Goal: Task Accomplishment & Management: Manage account settings

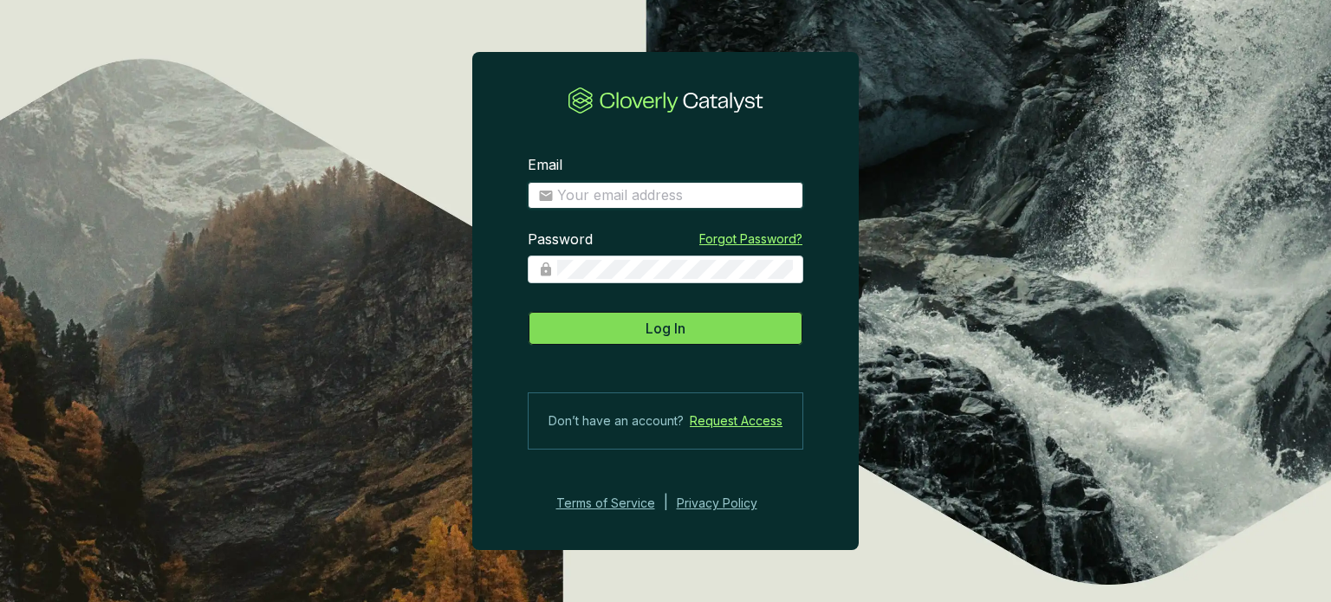
type input "[PERSON_NAME][EMAIL_ADDRESS][DOMAIN_NAME]"
click at [537, 335] on button "Log In" at bounding box center [666, 328] width 276 height 35
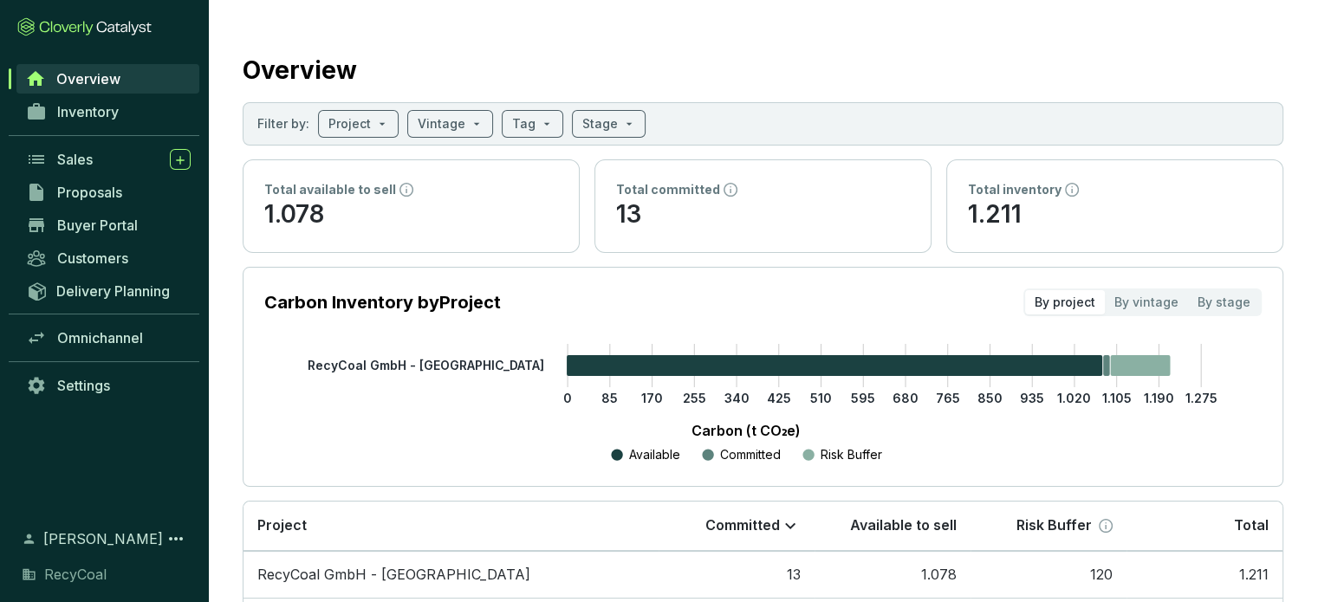
click at [435, 58] on div "Overview" at bounding box center [763, 66] width 1041 height 43
click at [108, 119] on span "Inventory" at bounding box center [88, 111] width 62 height 17
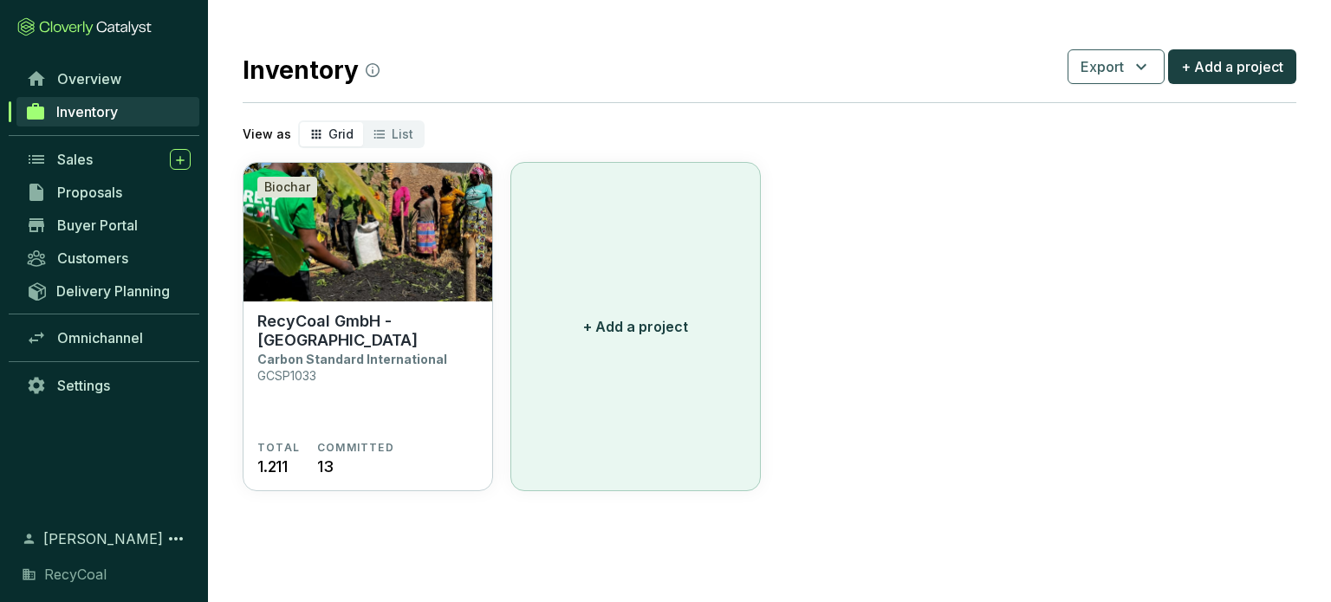
click at [630, 323] on p "+ Add a project" at bounding box center [635, 326] width 105 height 21
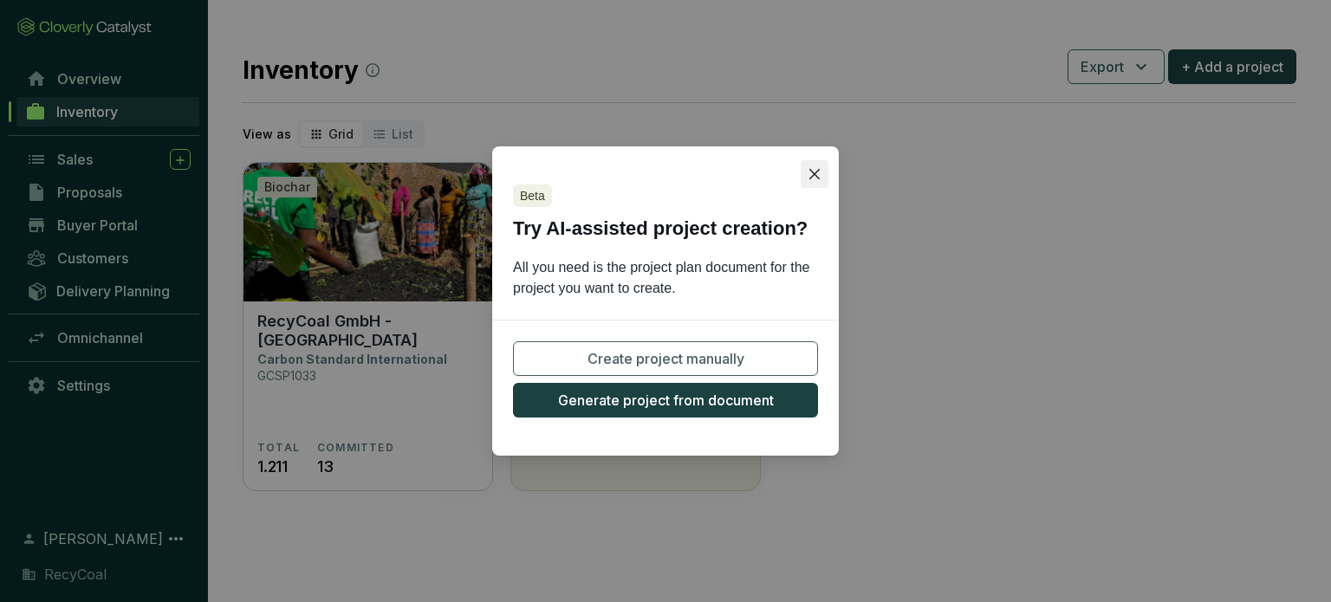
click at [815, 176] on icon "close" at bounding box center [815, 174] width 14 height 14
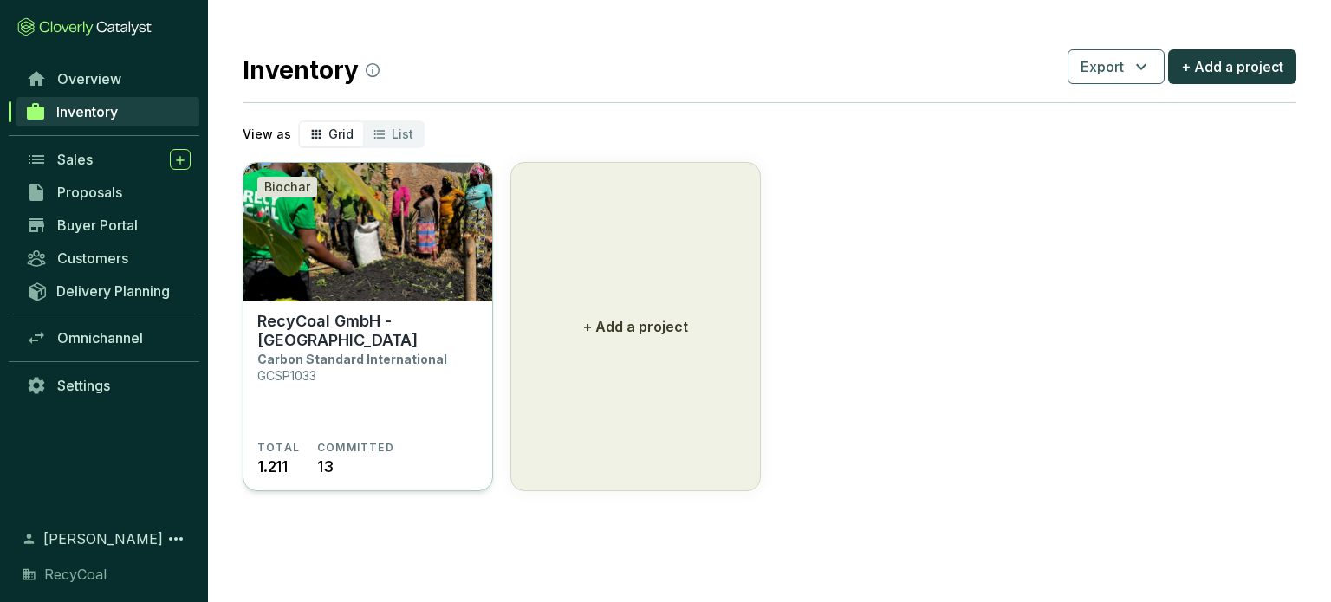
click at [324, 289] on img at bounding box center [368, 232] width 249 height 139
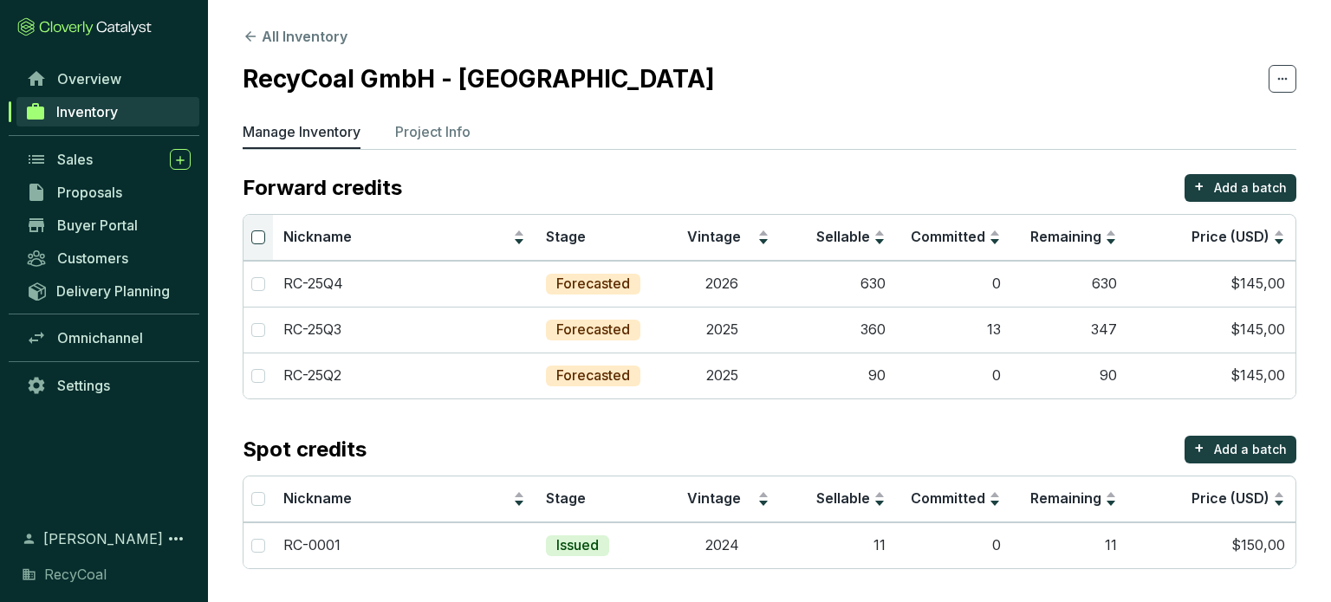
click at [262, 236] on input "Select all" at bounding box center [258, 238] width 14 height 14
checkbox input "true"
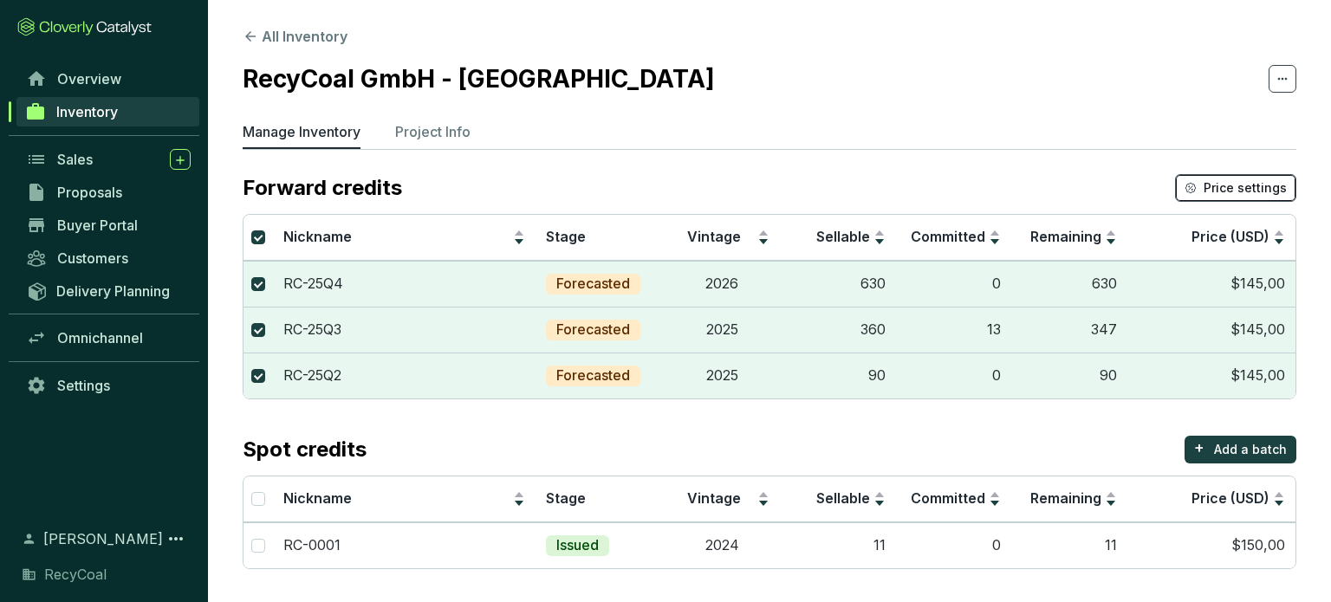
click at [1260, 187] on span "Price settings" at bounding box center [1245, 187] width 83 height 17
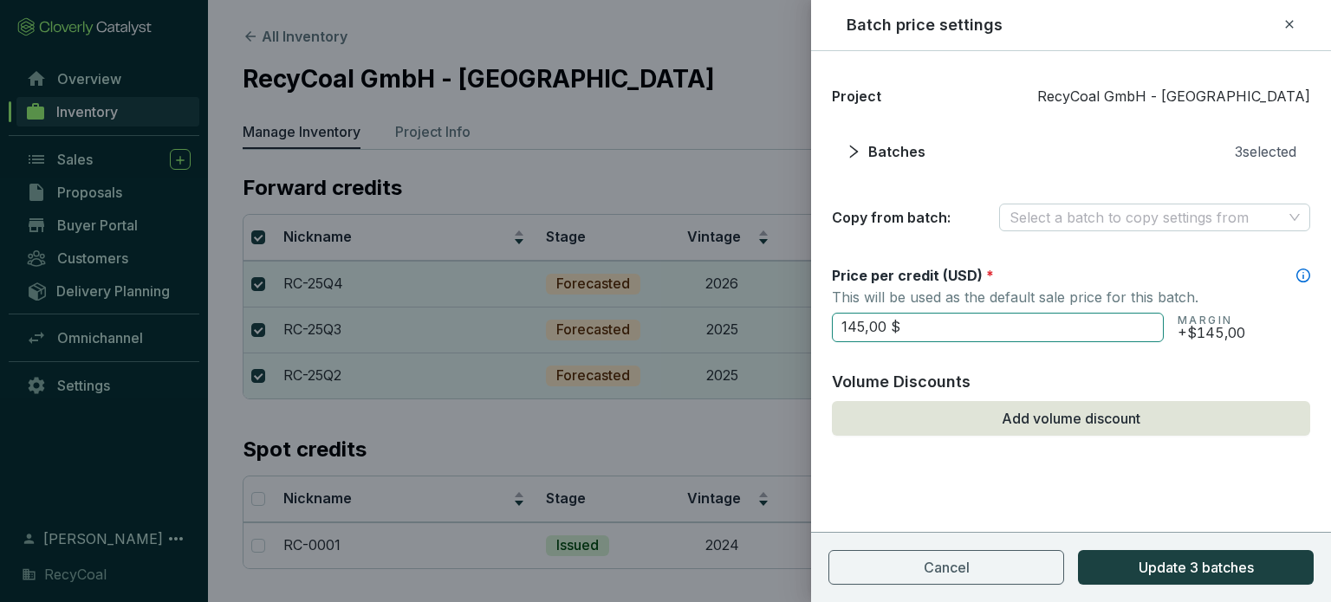
click at [1023, 328] on input "145,00 $" at bounding box center [998, 327] width 332 height 29
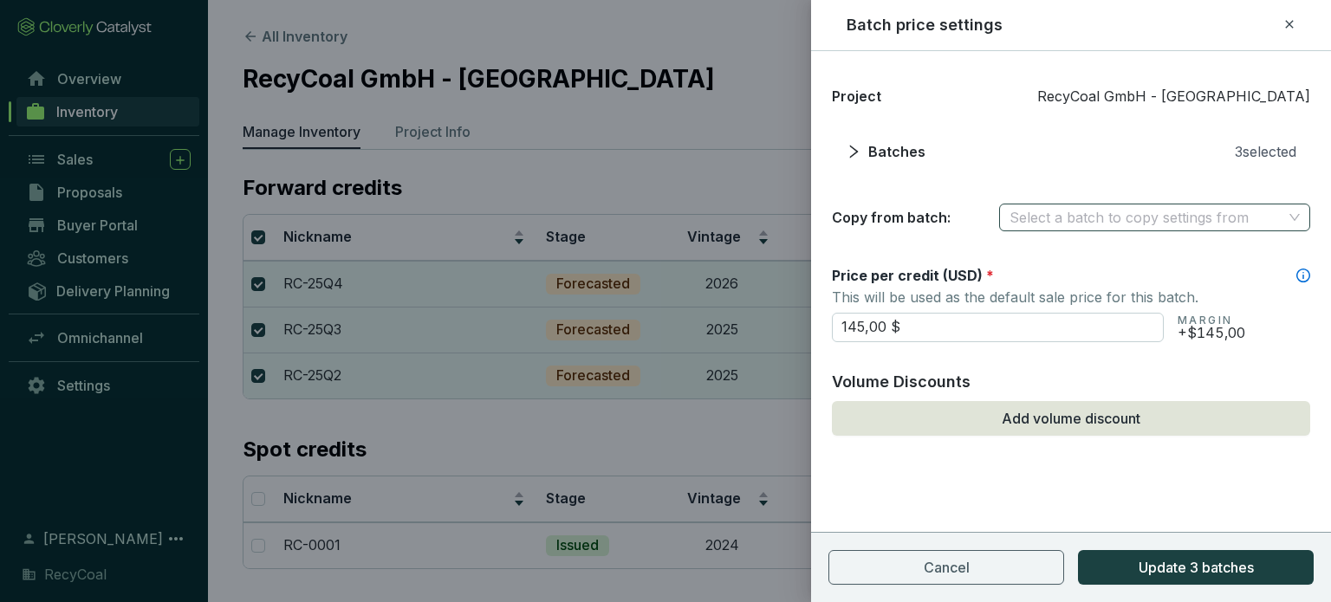
click at [1234, 221] on input "search" at bounding box center [1146, 218] width 273 height 26
click at [791, 129] on div at bounding box center [665, 301] width 1331 height 602
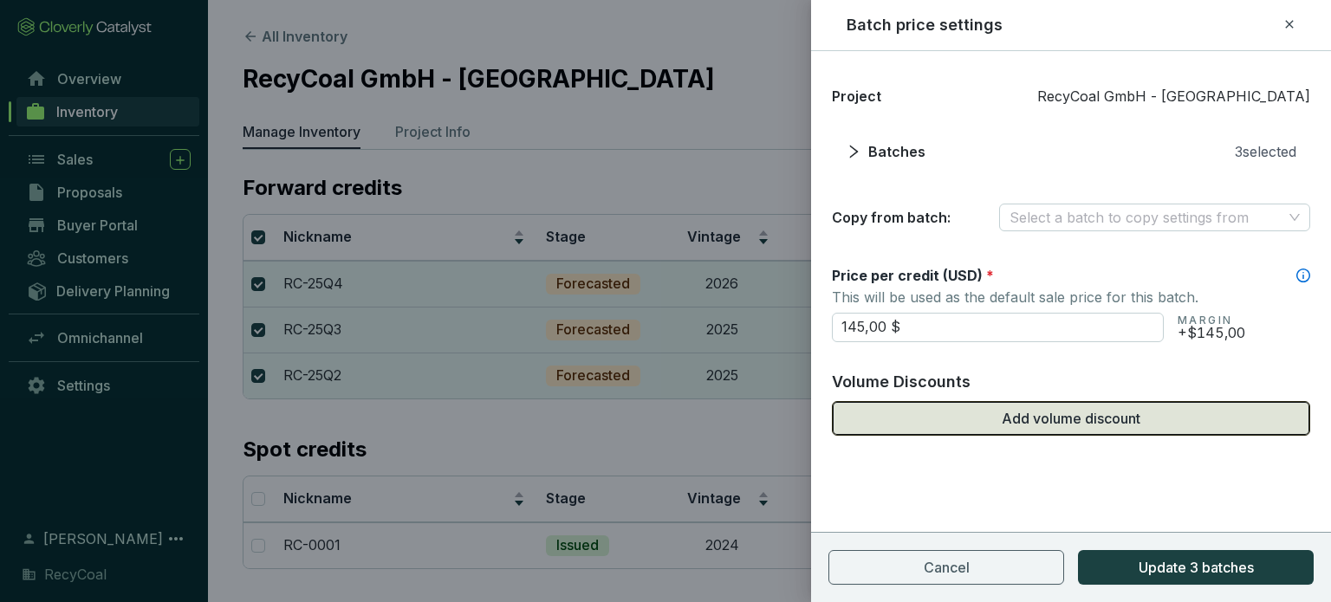
click at [964, 423] on button "Add volume discount" at bounding box center [1071, 418] width 478 height 35
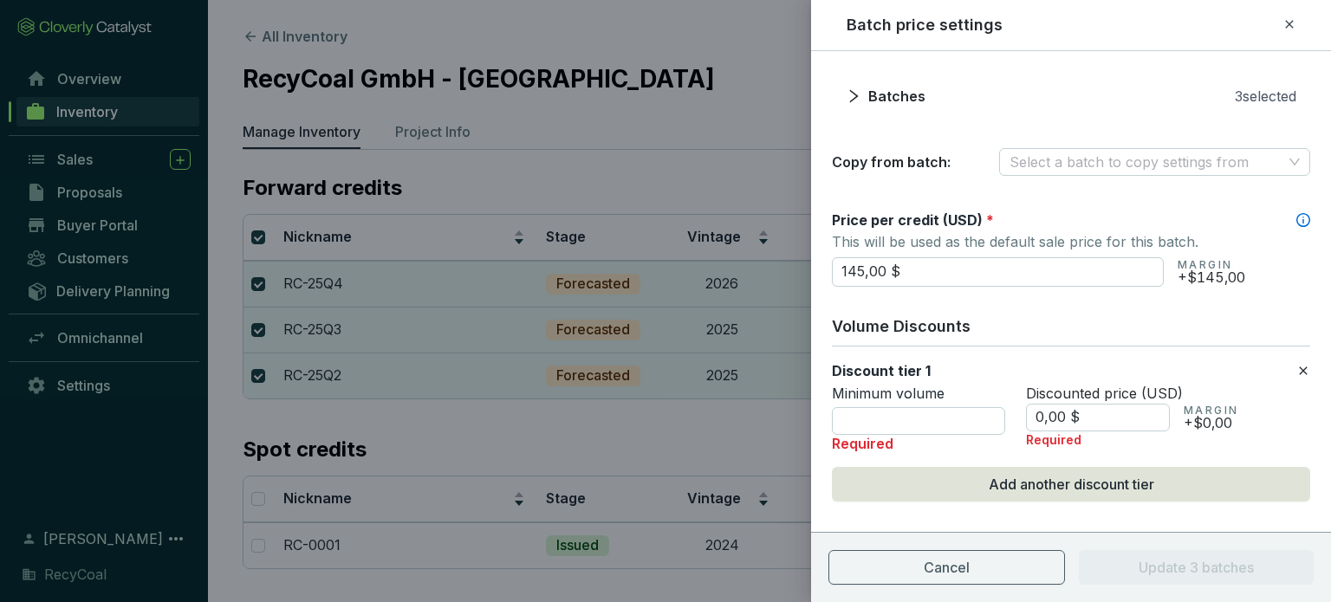
scroll to position [72, 0]
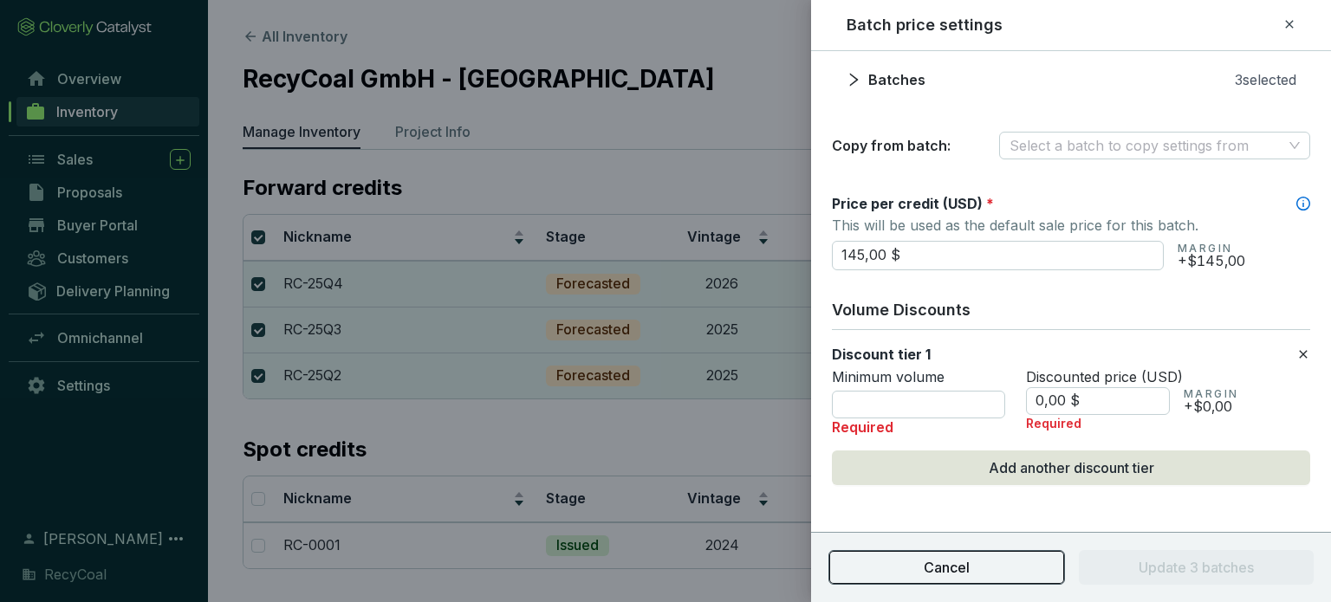
click at [927, 557] on span "Cancel" at bounding box center [947, 567] width 46 height 21
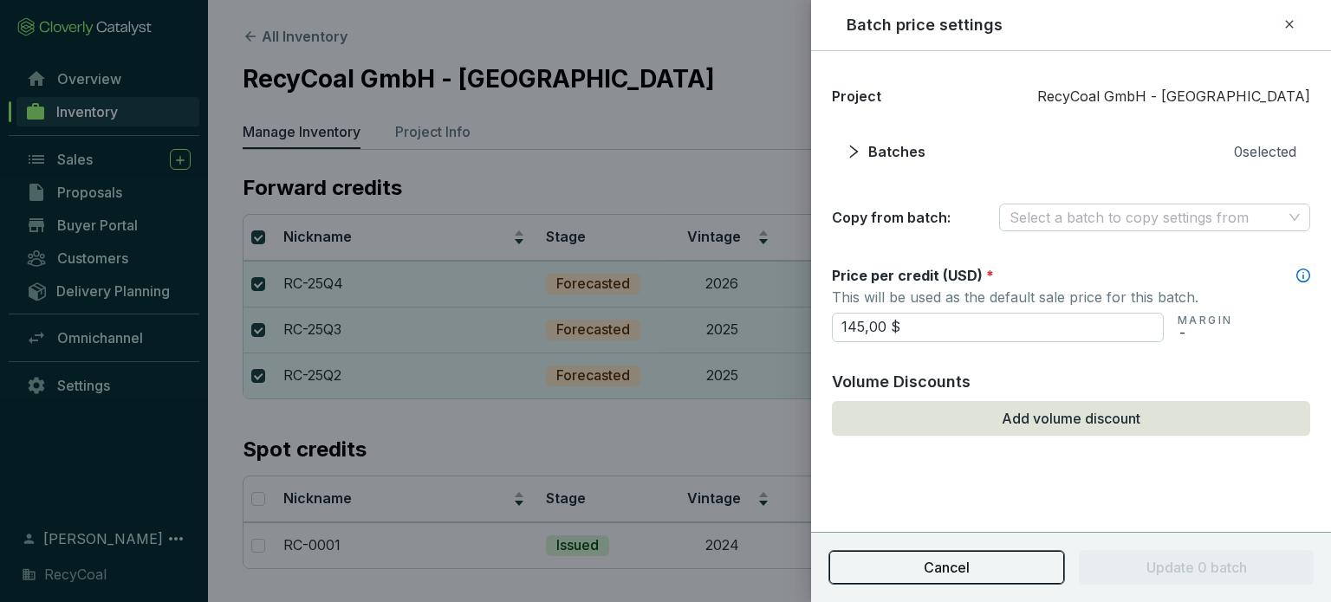
scroll to position [0, 0]
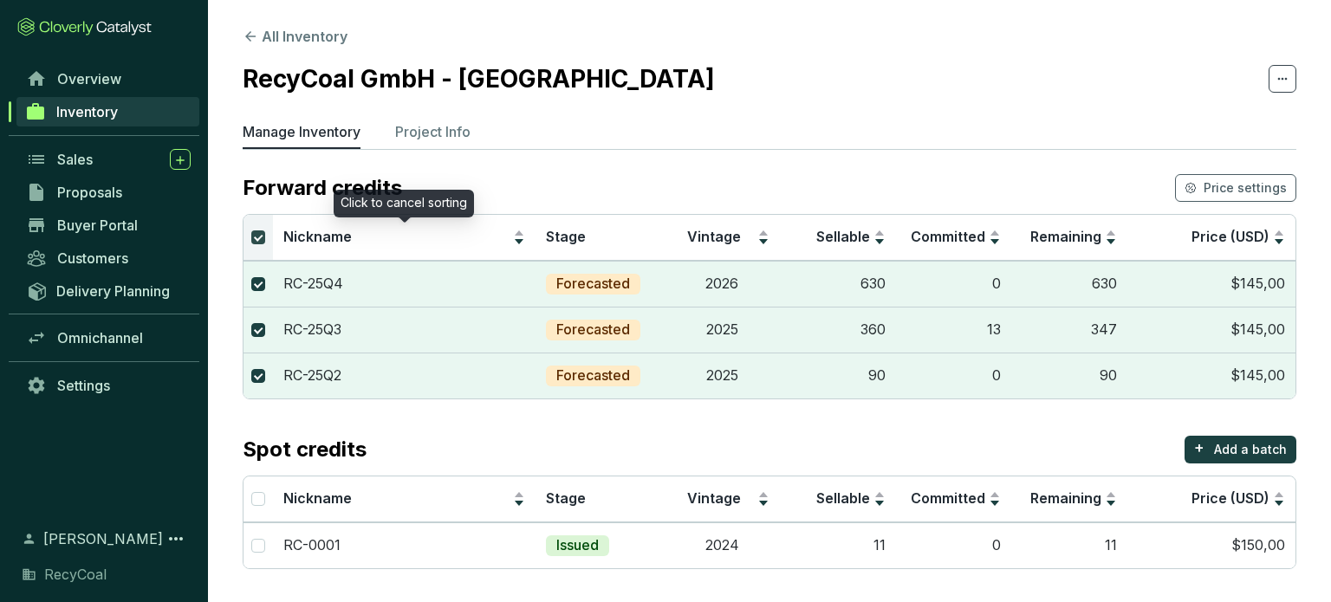
click at [261, 243] on input "Select all" at bounding box center [258, 238] width 14 height 14
checkbox input "false"
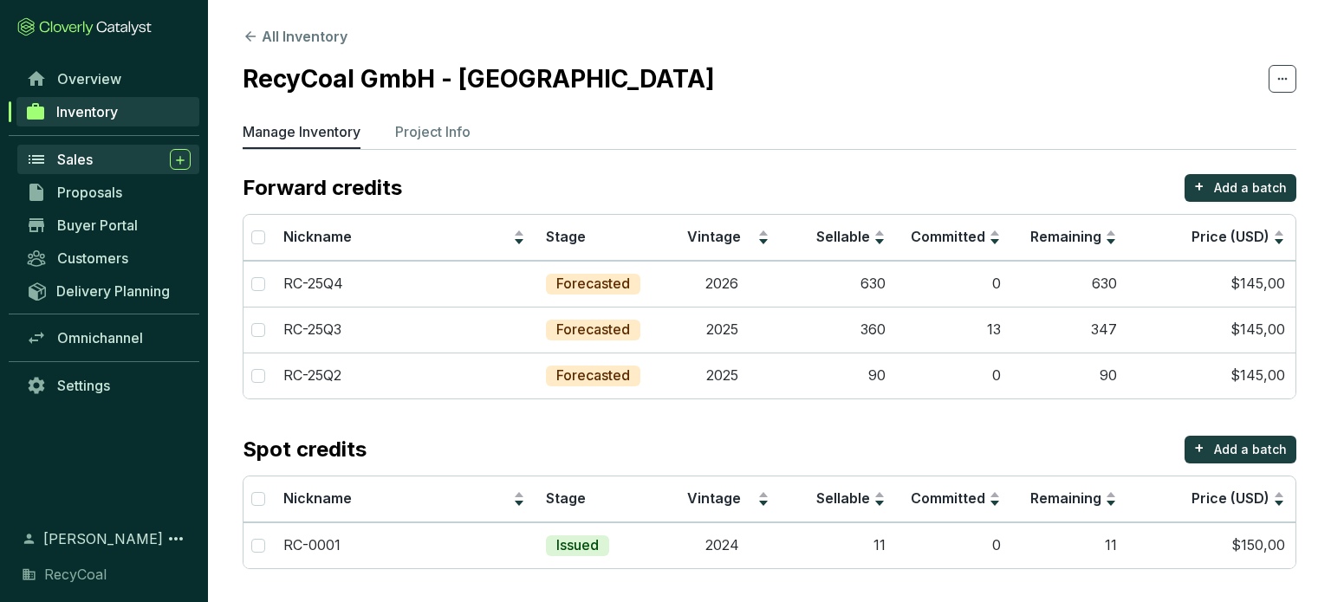
click at [103, 152] on div "Sales" at bounding box center [123, 159] width 133 height 21
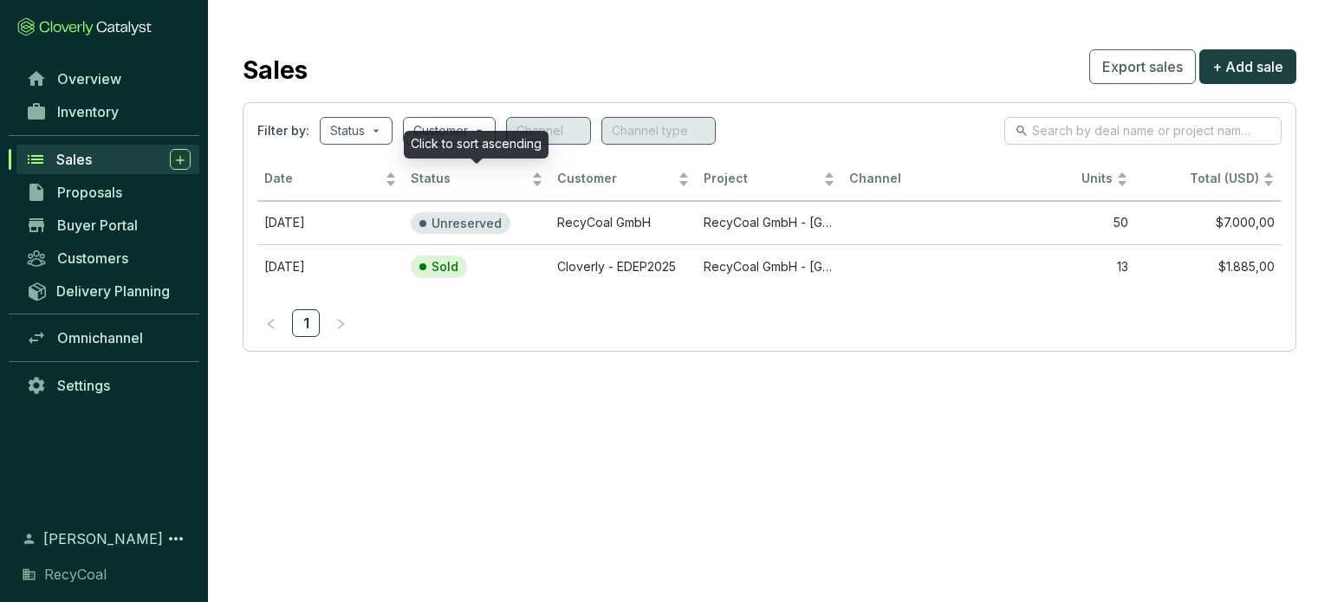
click at [466, 138] on div "Click to sort ascending" at bounding box center [476, 145] width 145 height 28
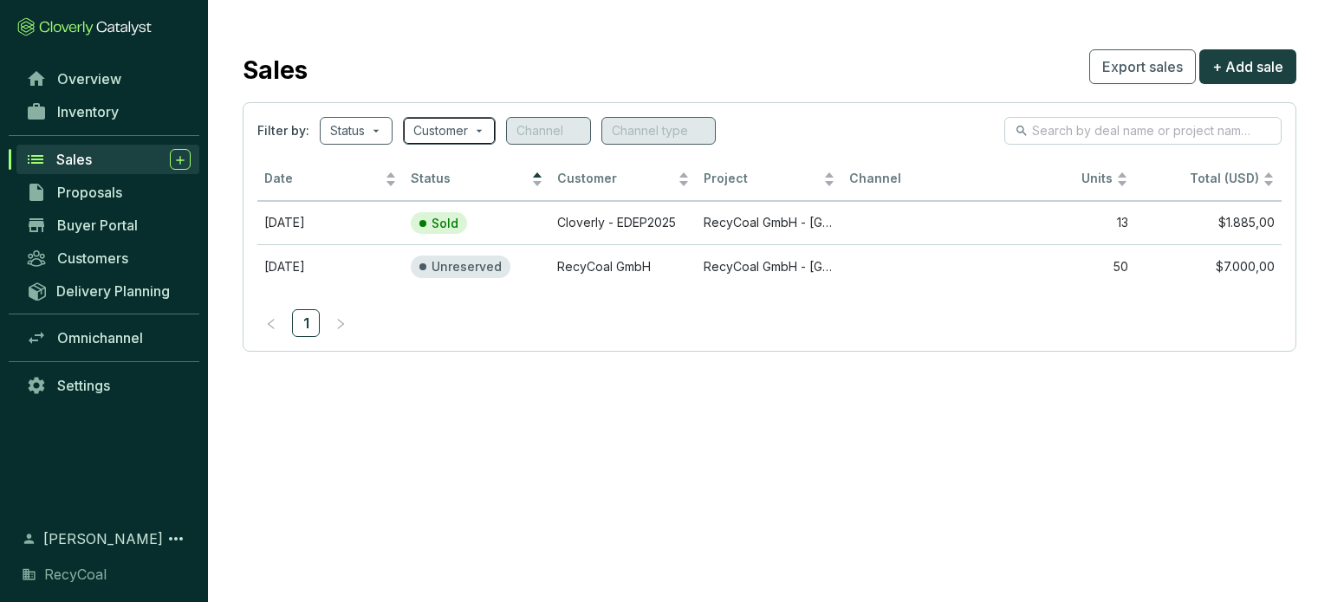
click at [478, 126] on span at bounding box center [449, 131] width 72 height 26
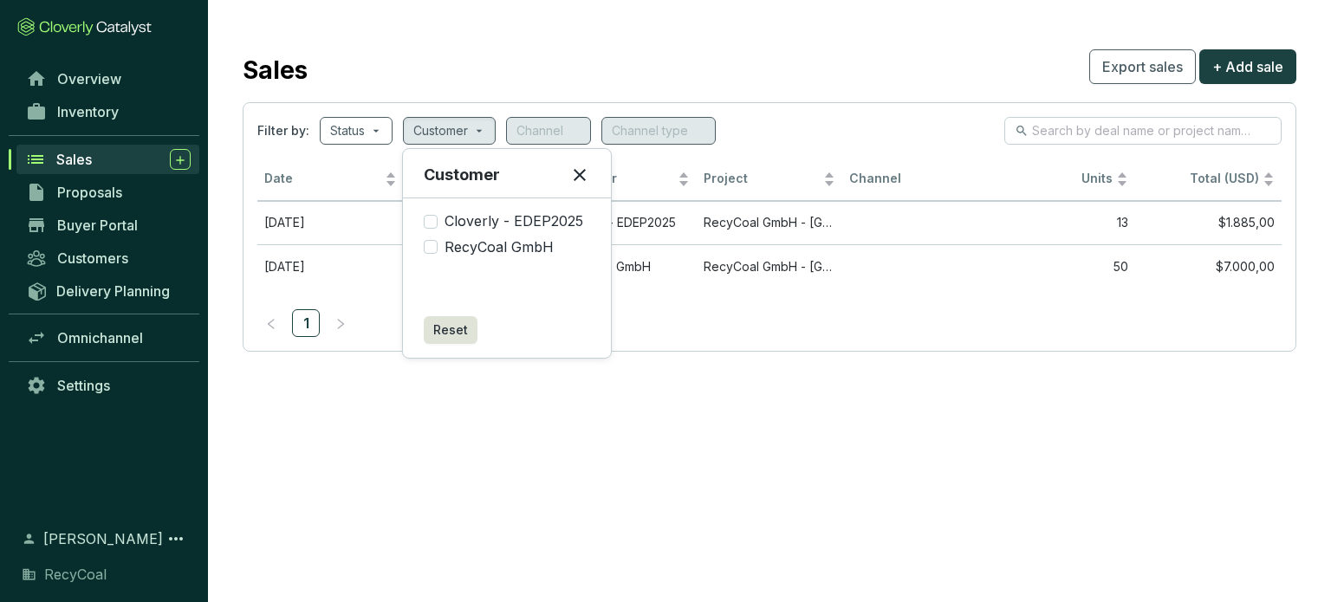
click at [584, 170] on icon at bounding box center [579, 175] width 21 height 21
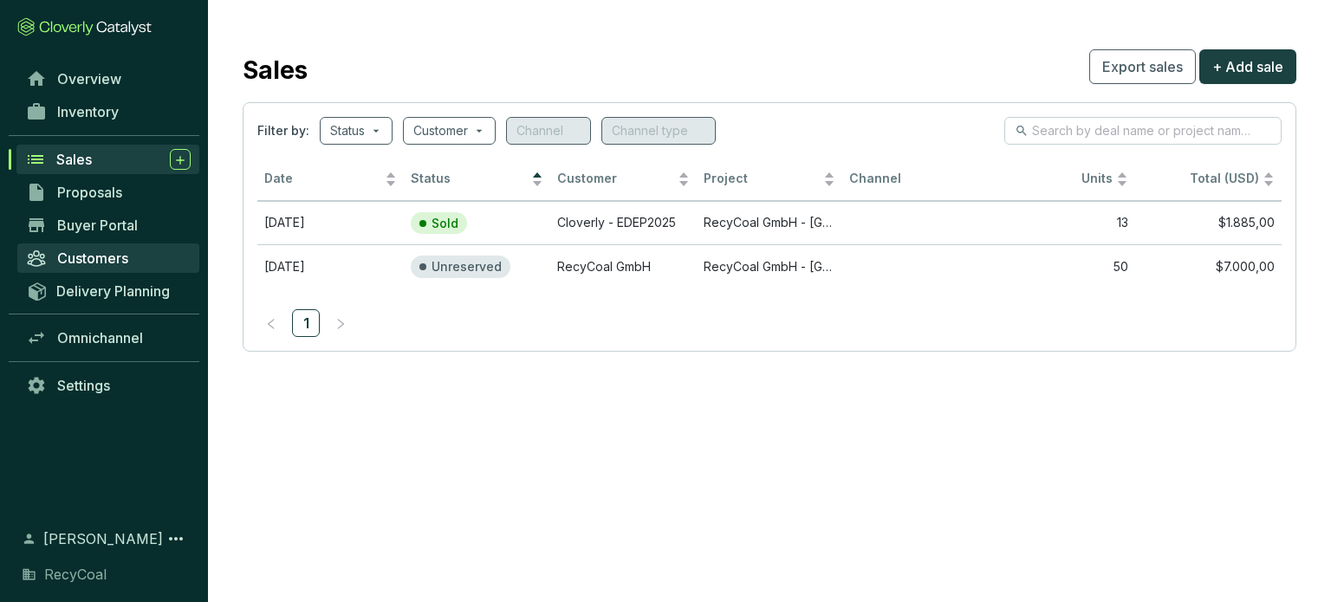
click at [137, 252] on link "Customers" at bounding box center [108, 258] width 182 height 29
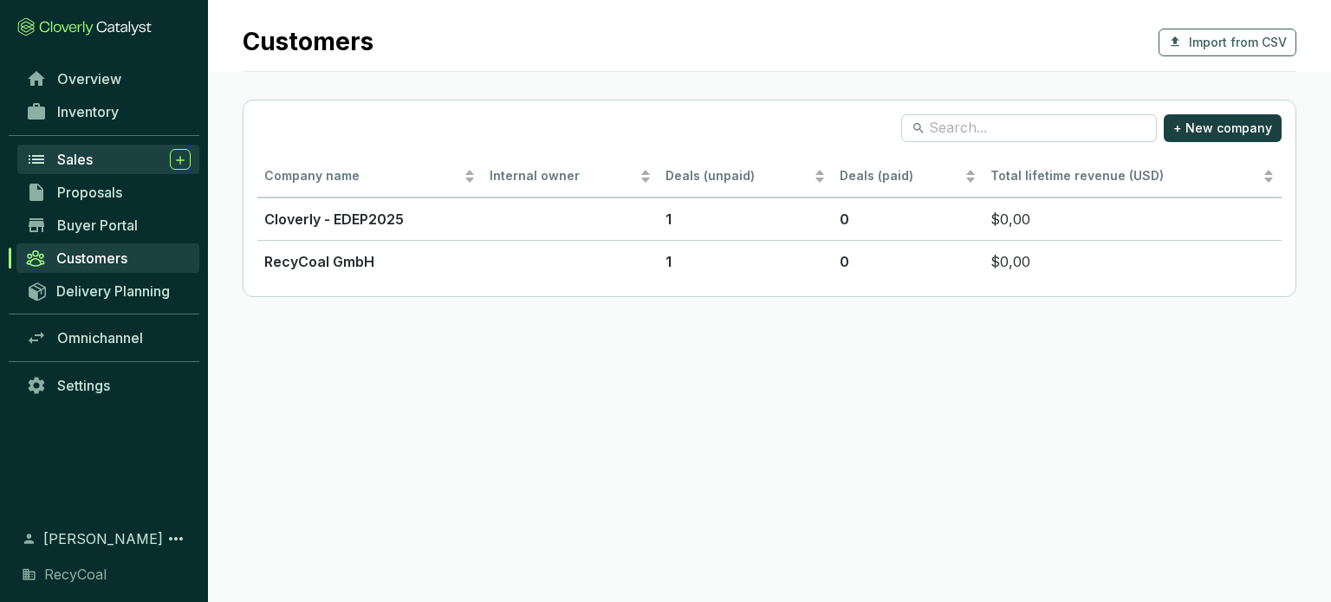
click at [111, 157] on div "Sales" at bounding box center [123, 159] width 133 height 21
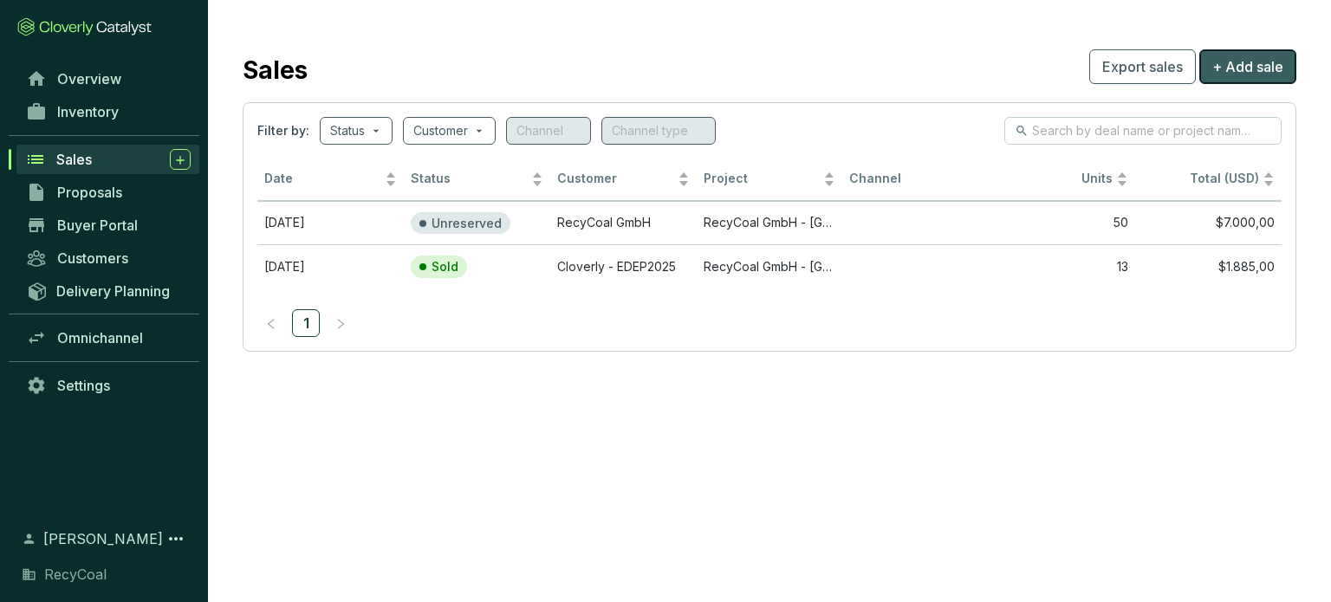
click at [1223, 82] on button "+ Add sale" at bounding box center [1247, 66] width 97 height 35
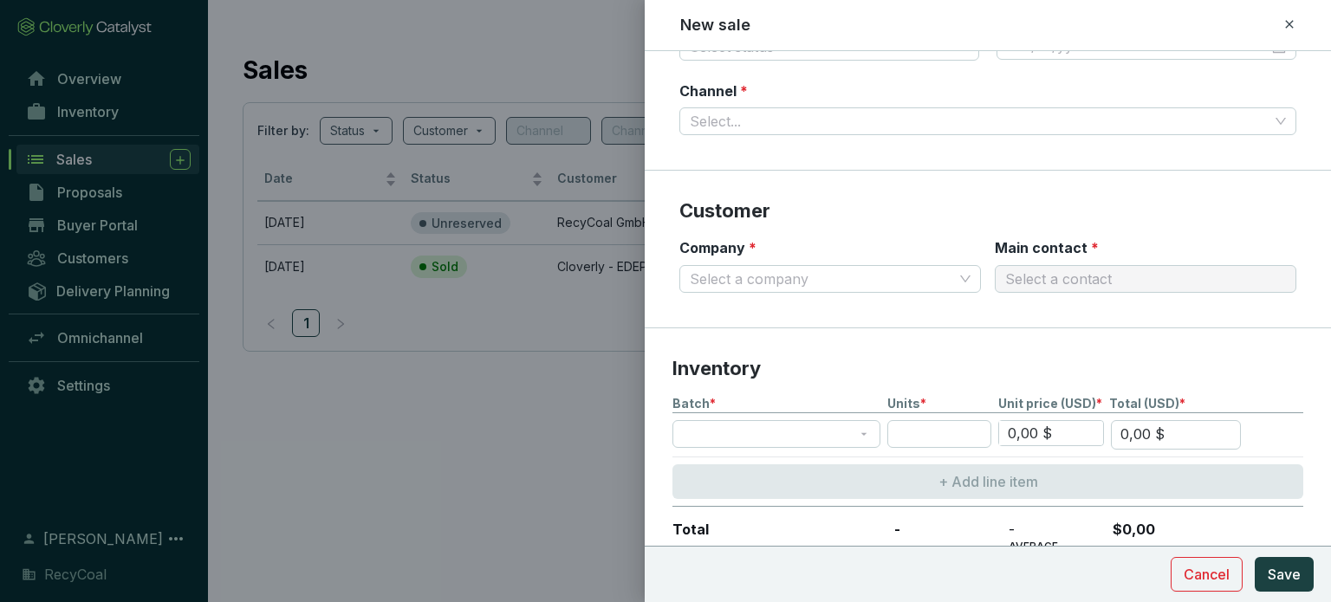
scroll to position [166, 0]
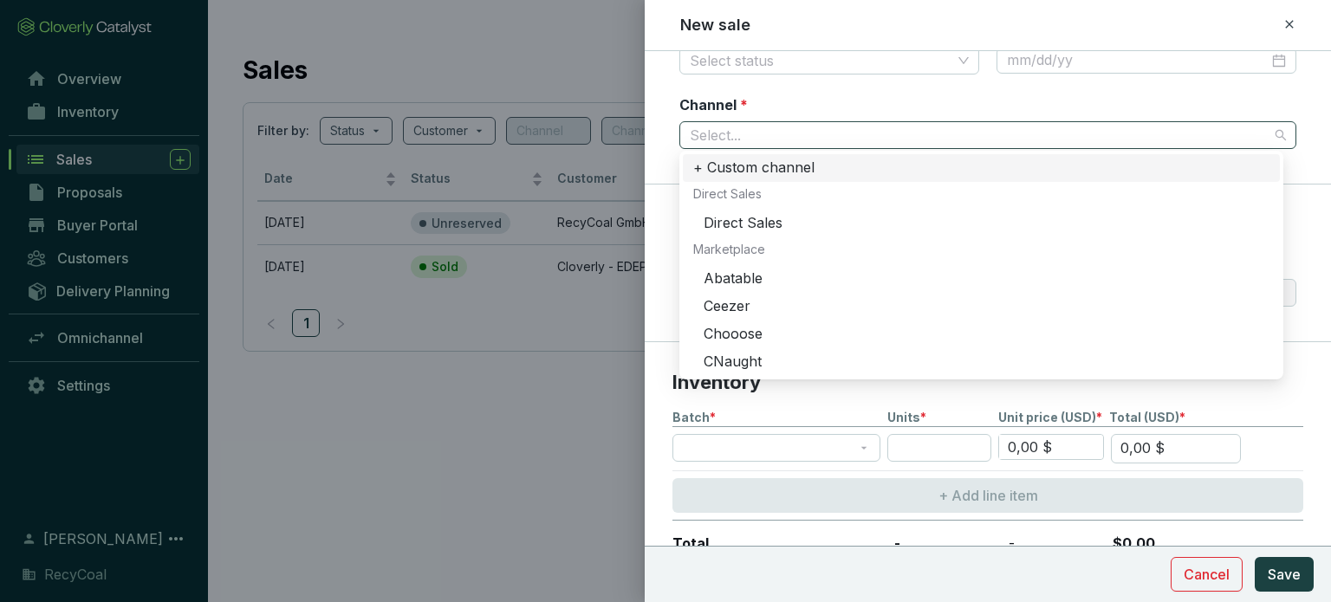
click at [1271, 127] on span at bounding box center [988, 135] width 596 height 26
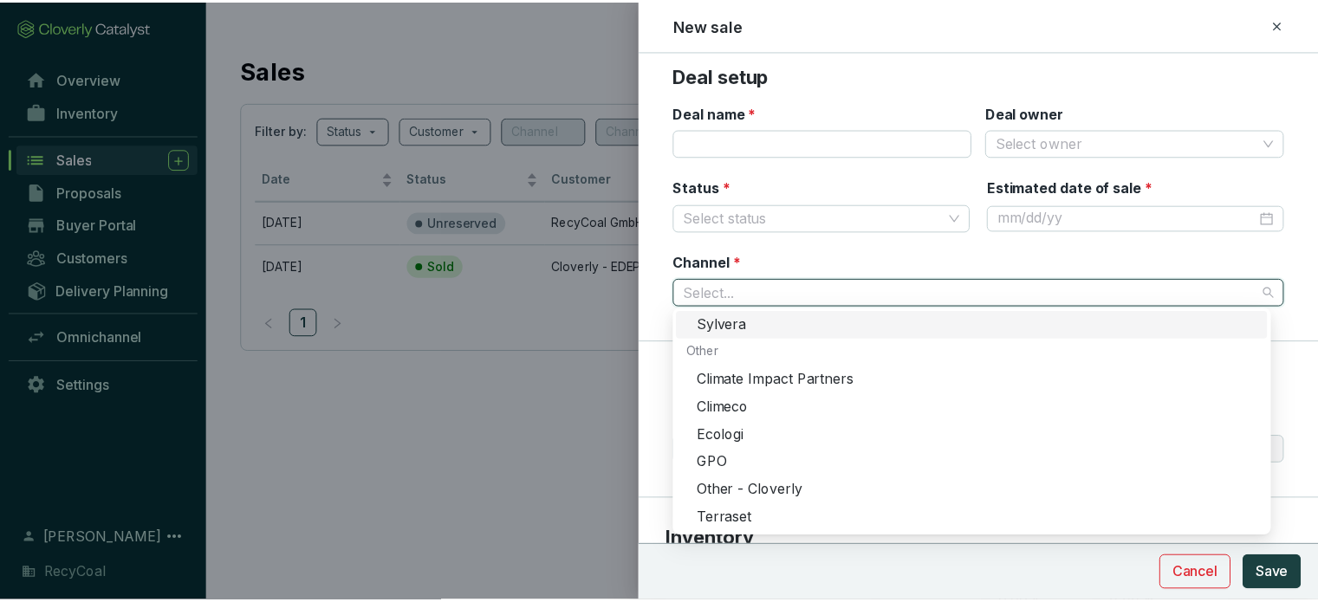
scroll to position [0, 0]
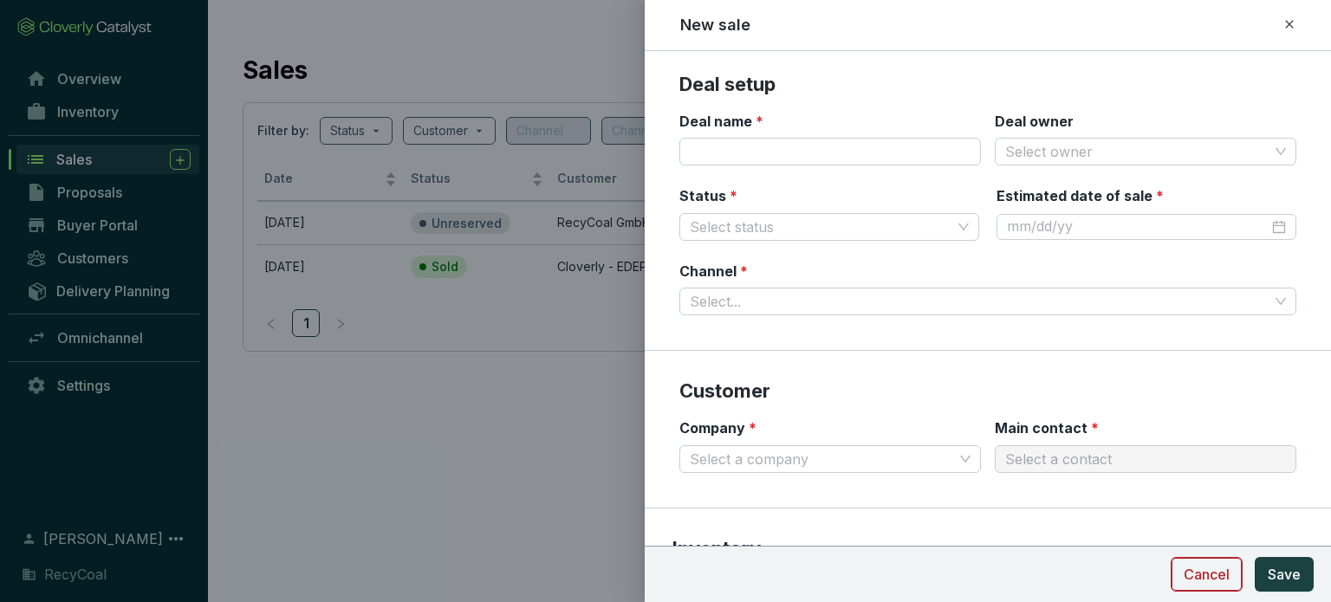
click at [1210, 570] on span "Cancel" at bounding box center [1207, 574] width 46 height 21
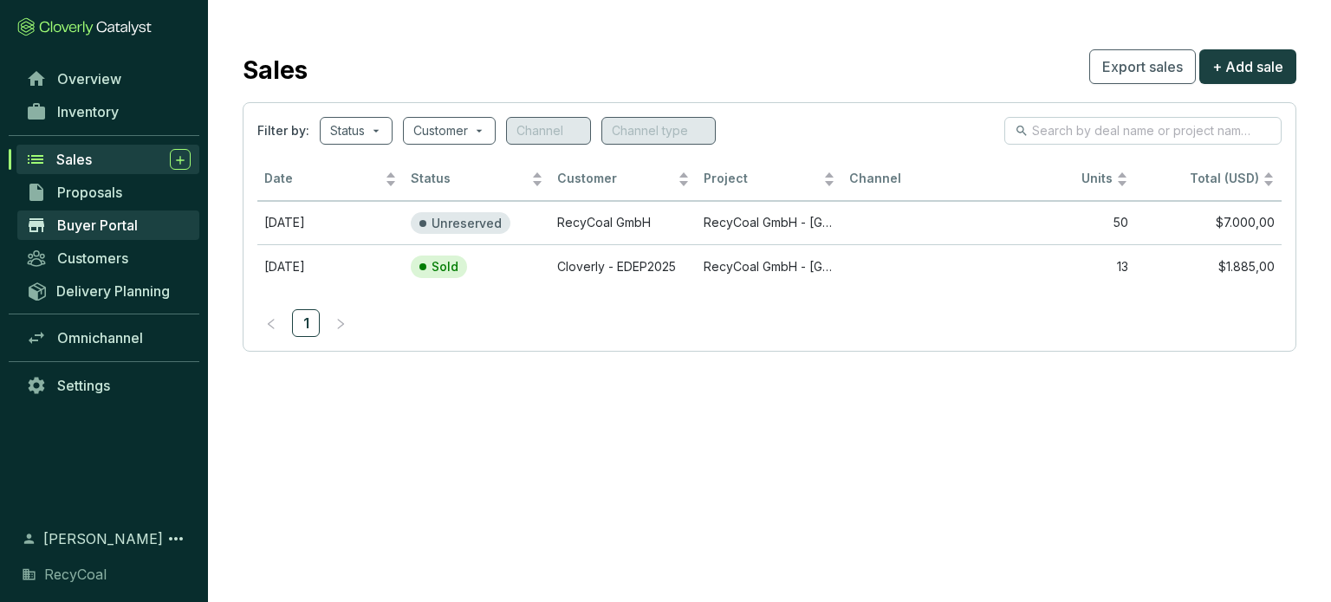
click at [123, 221] on span "Buyer Portal" at bounding box center [97, 225] width 81 height 17
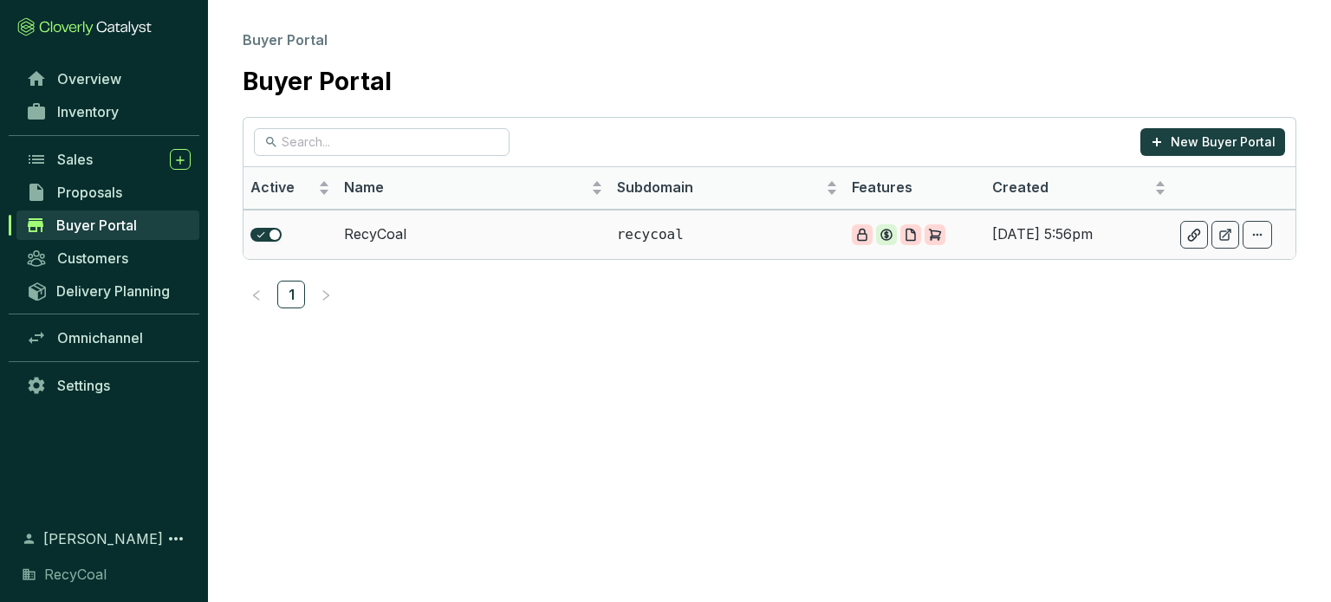
click at [826, 239] on p "recycoal" at bounding box center [727, 234] width 221 height 19
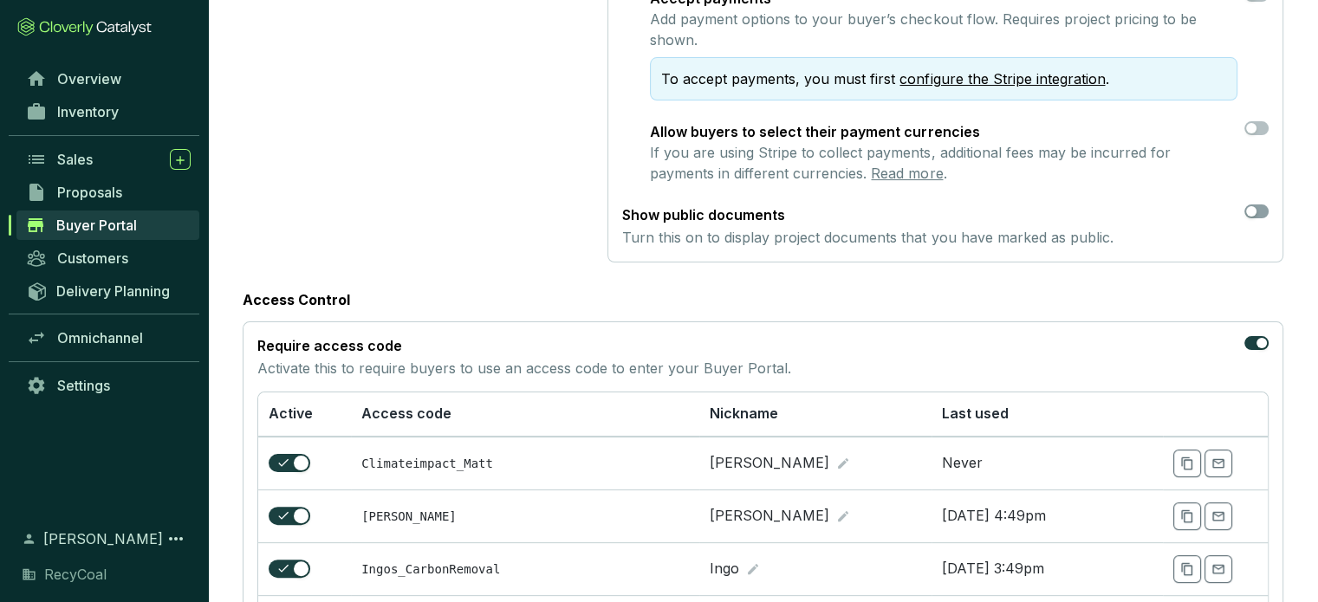
scroll to position [341, 0]
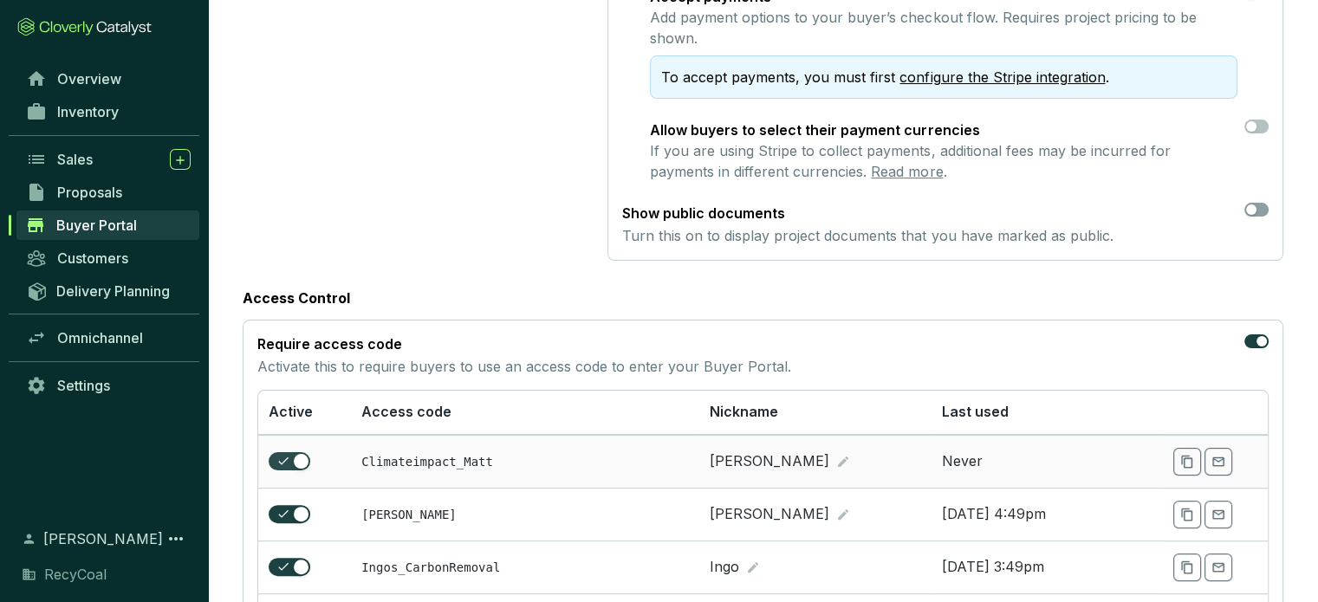
click at [295, 466] on div "button" at bounding box center [302, 462] width 16 height 16
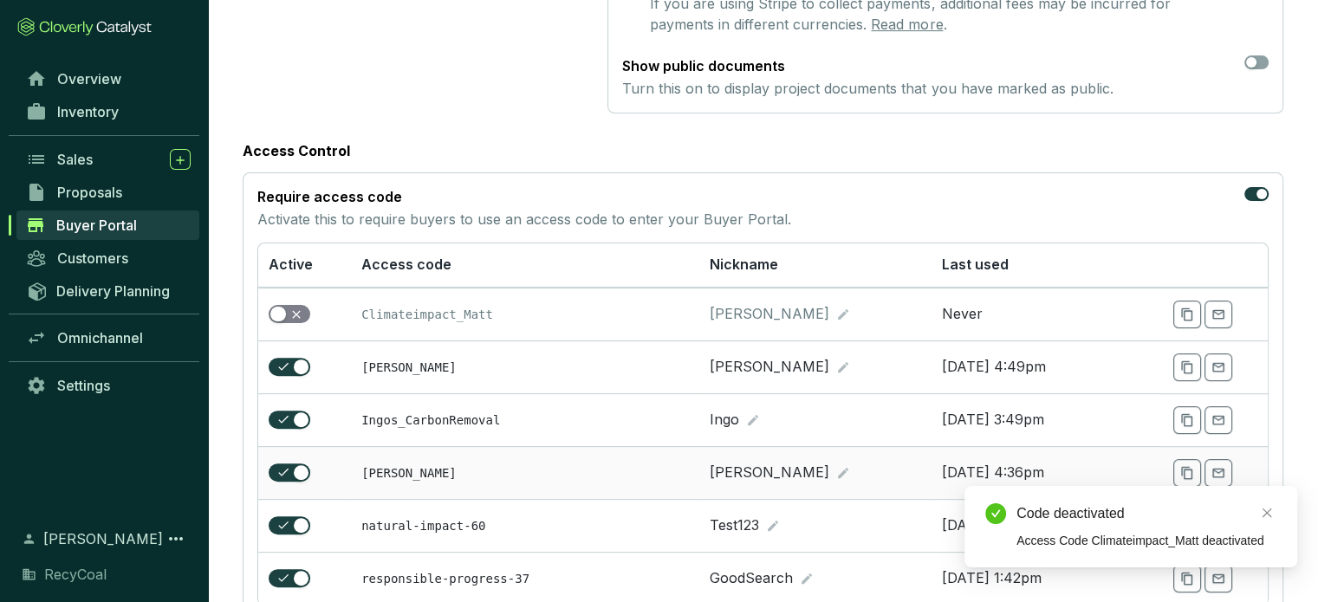
scroll to position [489, 0]
click at [284, 316] on div "button" at bounding box center [278, 315] width 16 height 16
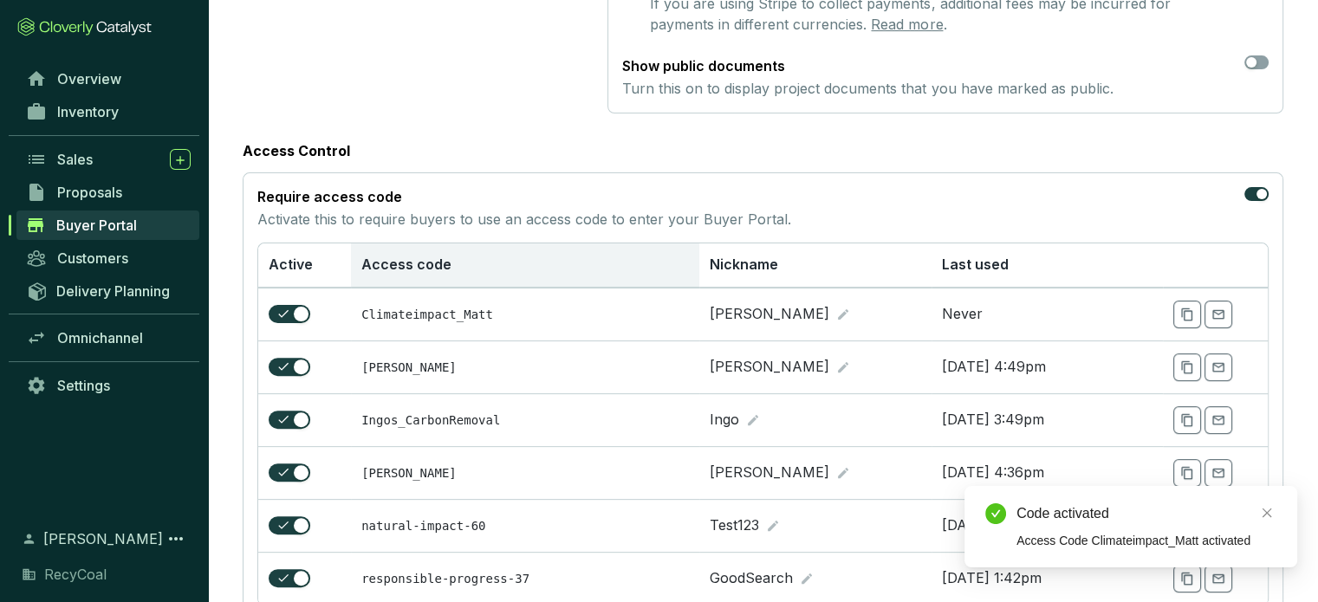
scroll to position [425, 0]
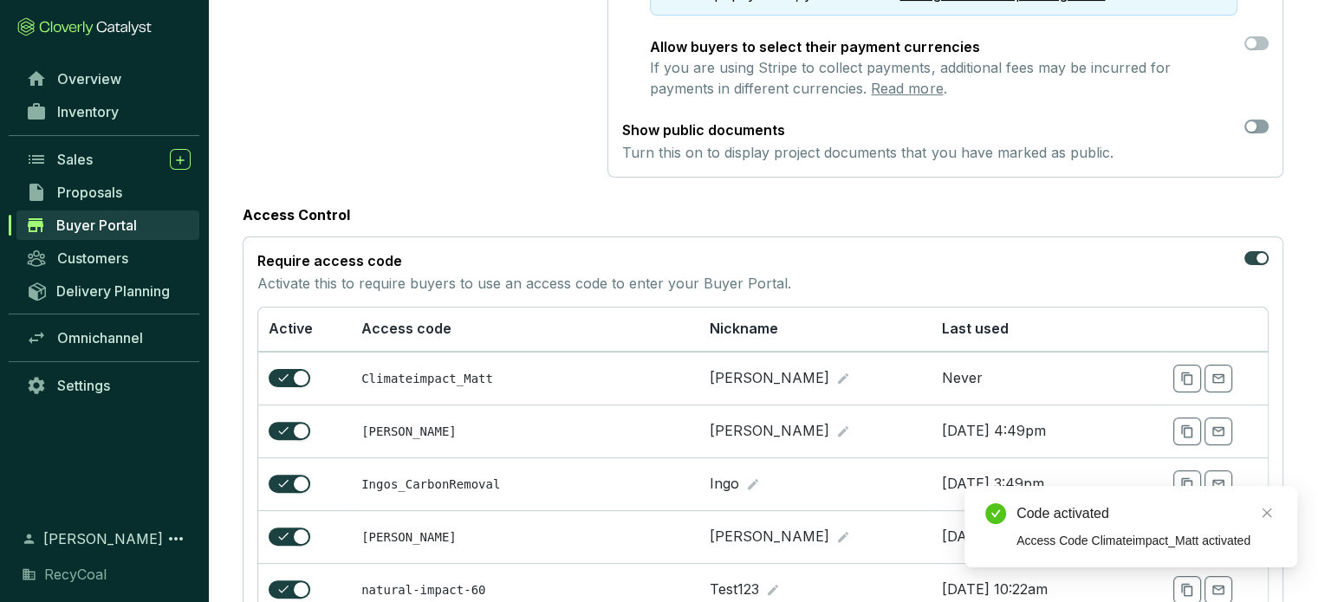
click at [1255, 256] on button "button" at bounding box center [1257, 258] width 24 height 14
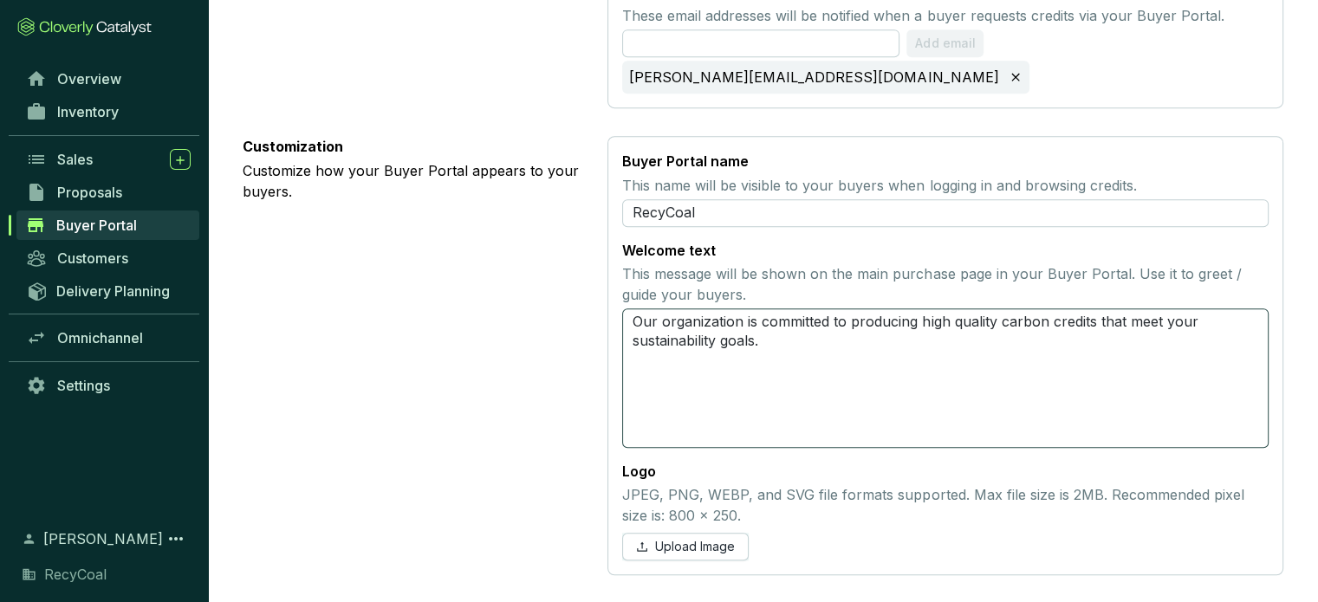
scroll to position [912, 0]
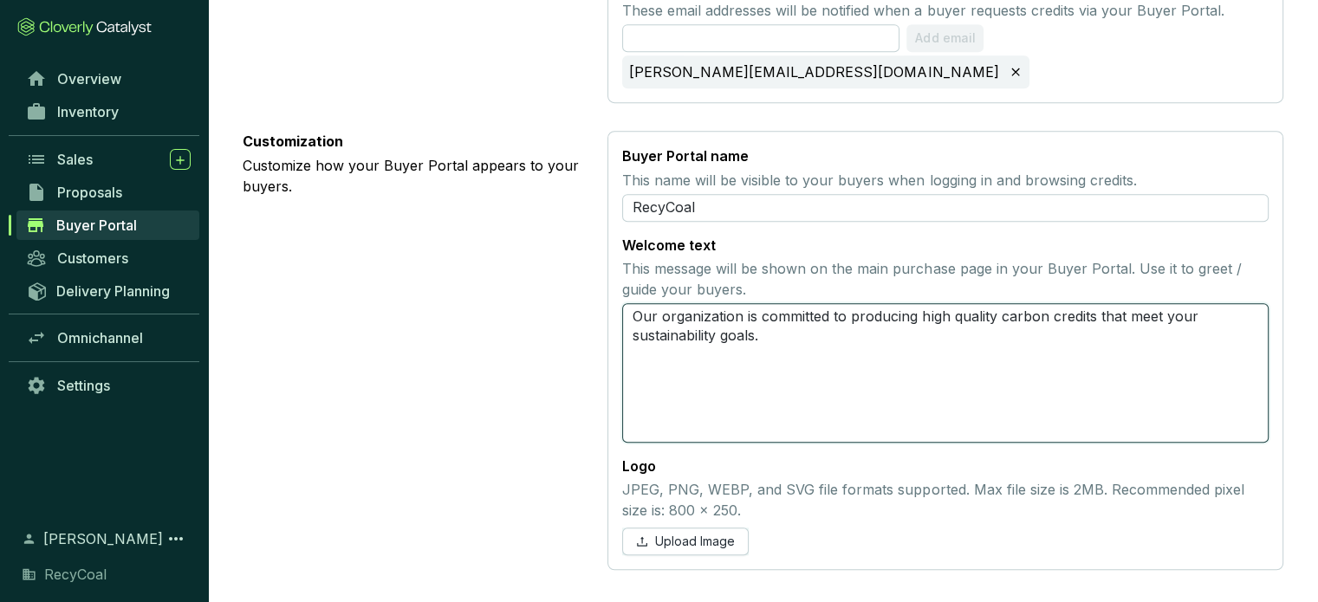
click at [940, 362] on textarea "Our organization is committed to producing high quality carbon credits that mee…" at bounding box center [945, 373] width 647 height 140
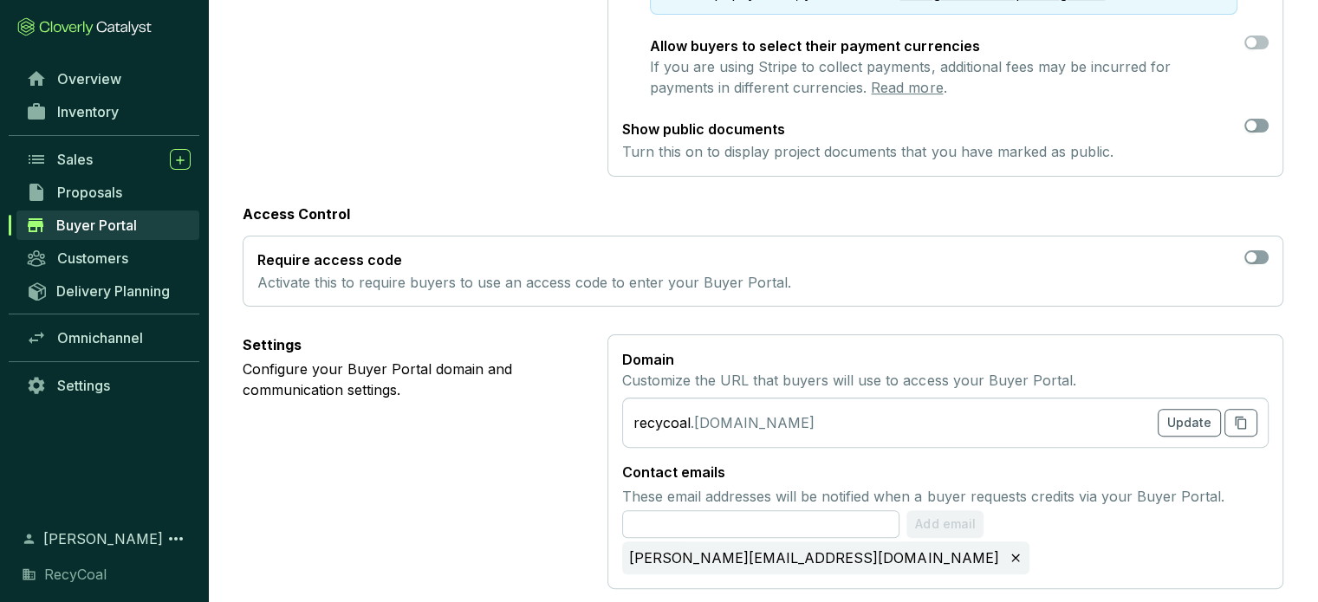
scroll to position [0, 0]
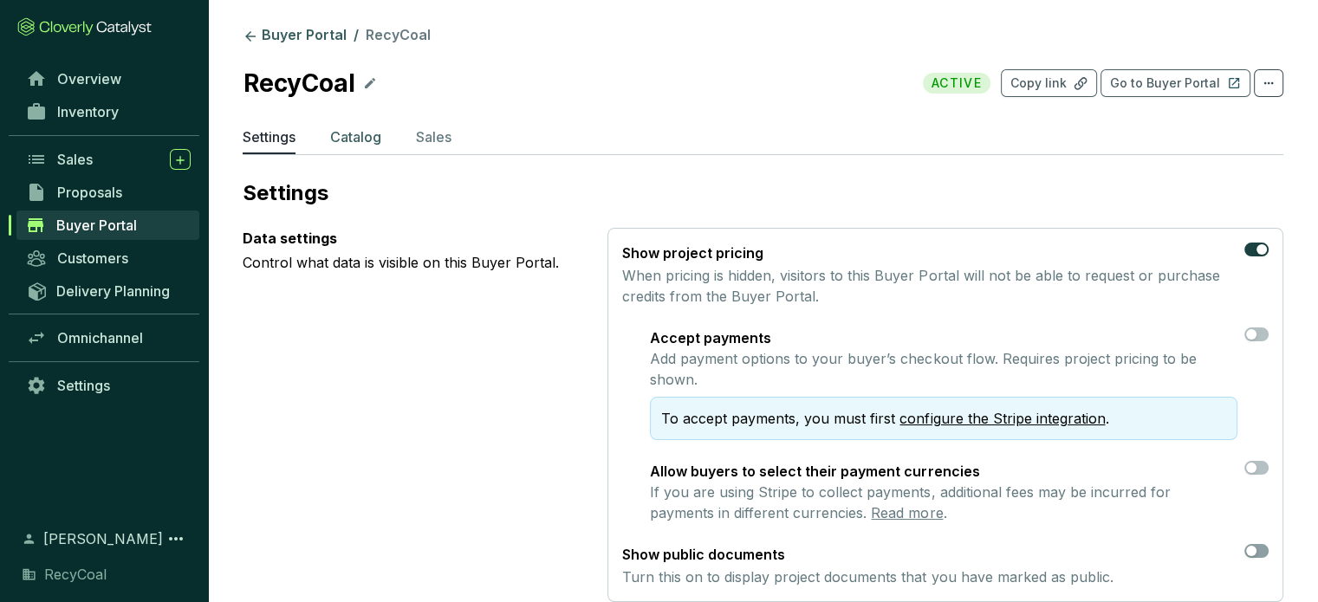
click at [367, 130] on p "Catalog" at bounding box center [355, 137] width 51 height 21
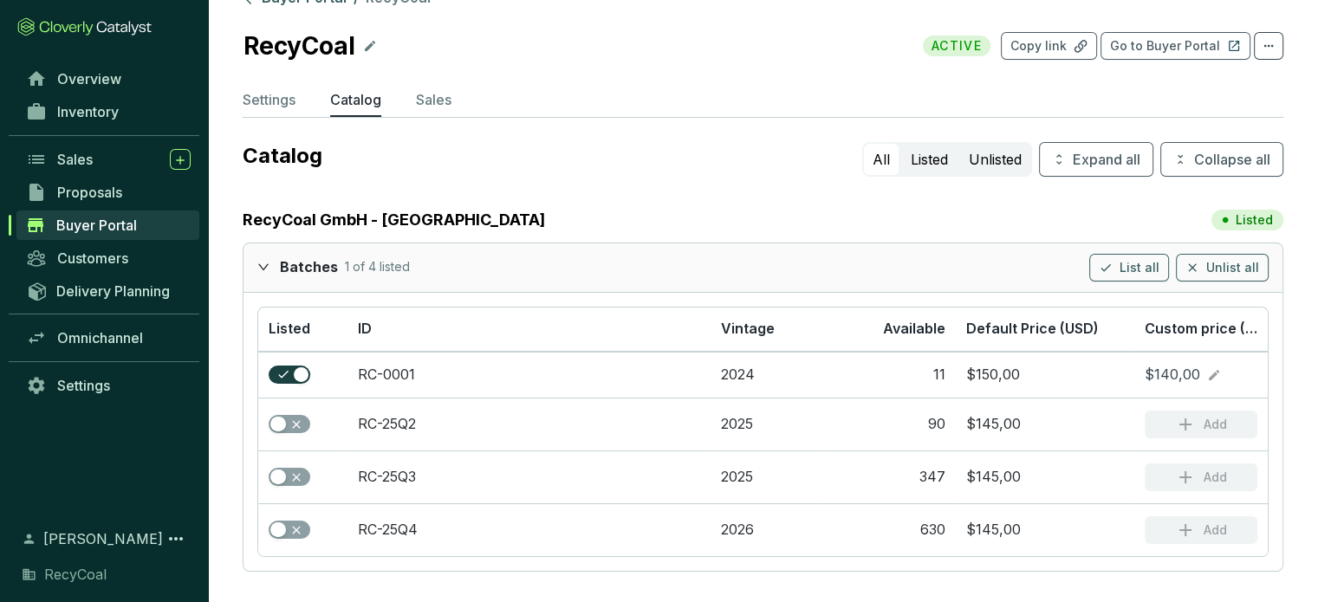
scroll to position [38, 0]
click at [280, 422] on div "button" at bounding box center [278, 424] width 16 height 16
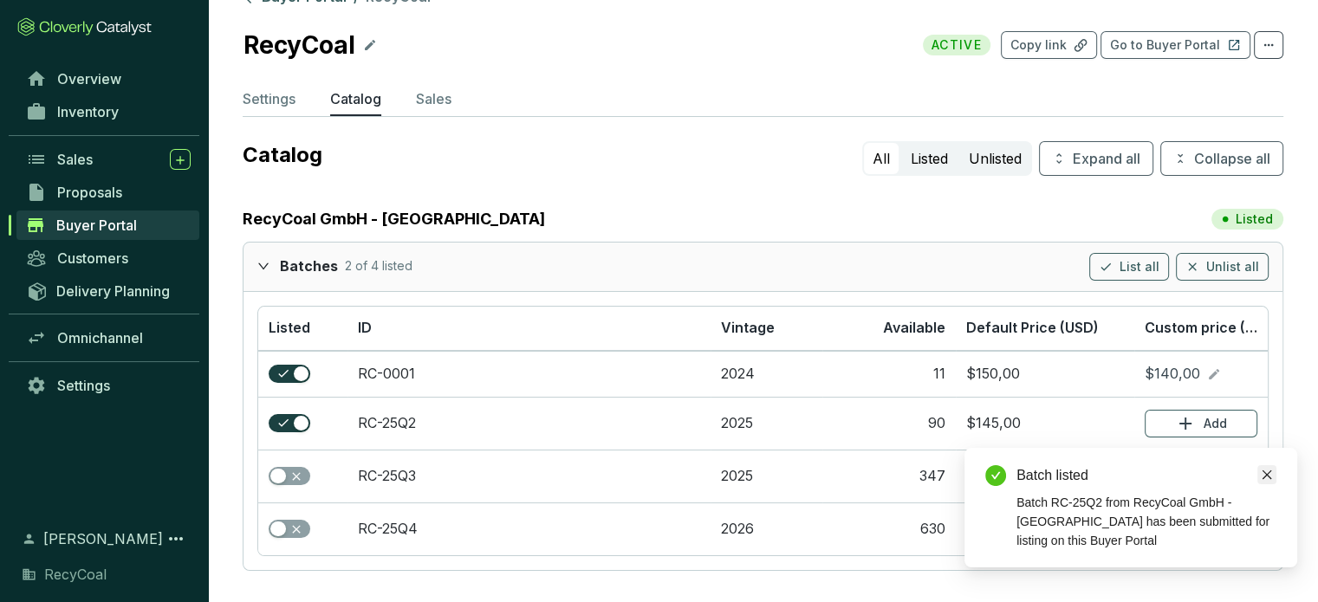
click at [1270, 478] on icon "close" at bounding box center [1267, 475] width 12 height 12
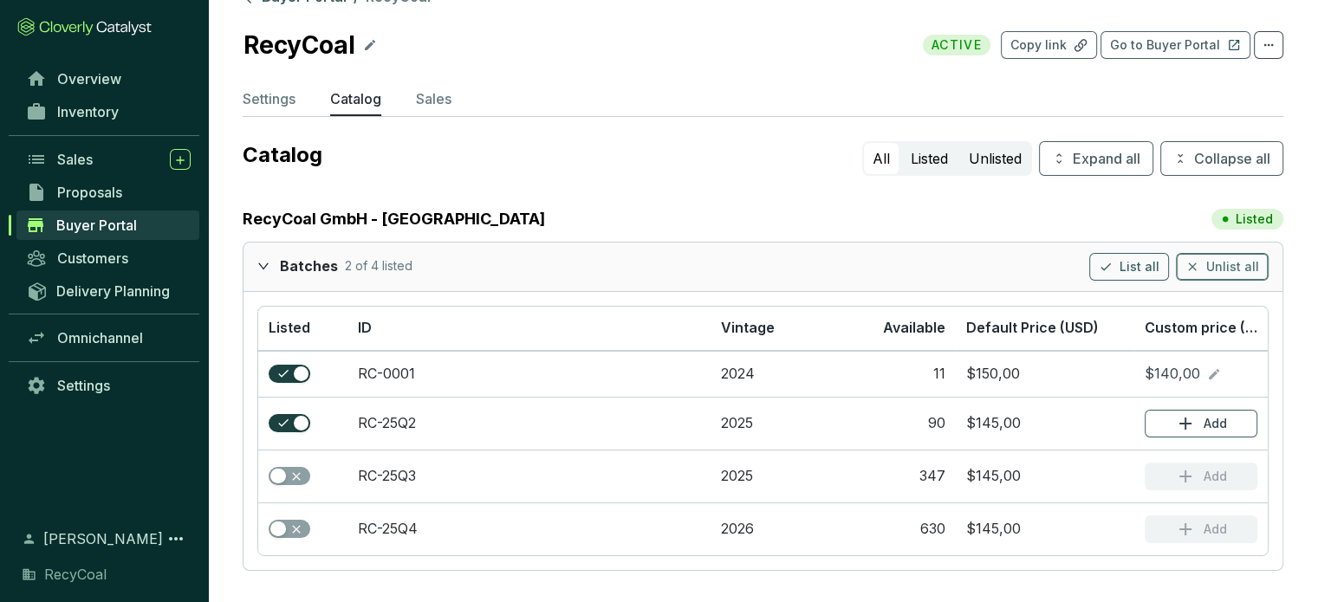
click at [1219, 273] on span "Unlist all" at bounding box center [1232, 266] width 53 height 17
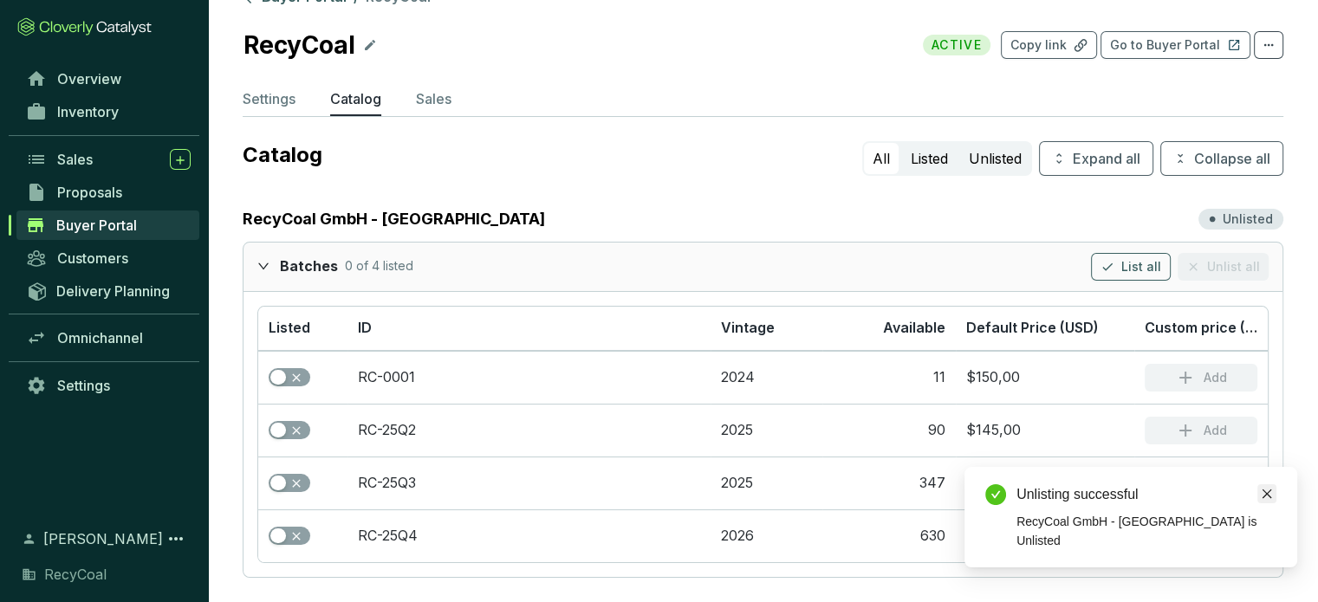
click at [1263, 500] on icon "close" at bounding box center [1267, 494] width 12 height 12
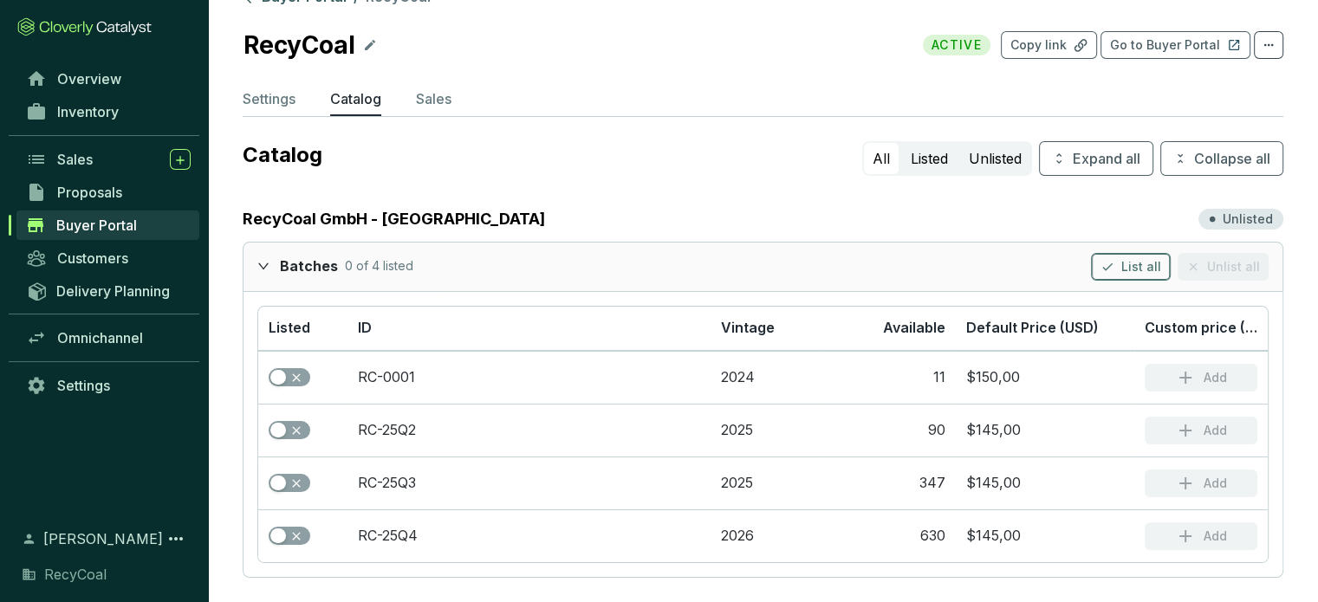
click at [1150, 272] on span "List all" at bounding box center [1141, 266] width 40 height 17
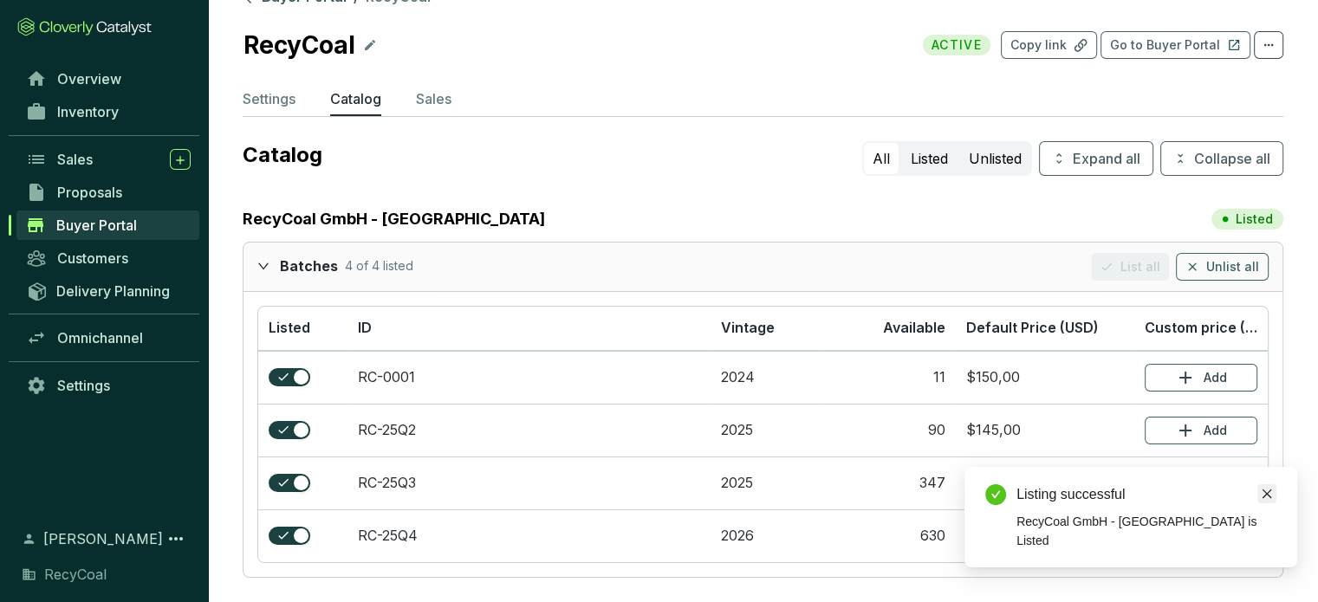
click at [1265, 504] on link "Close" at bounding box center [1267, 493] width 19 height 19
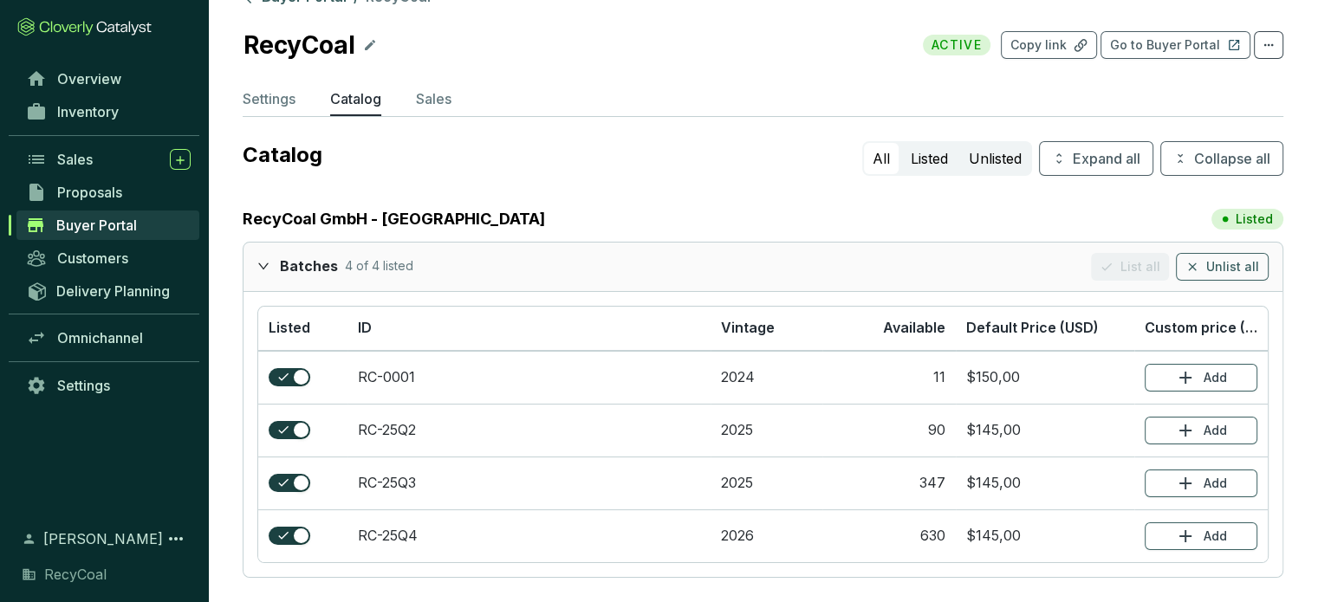
scroll to position [0, 0]
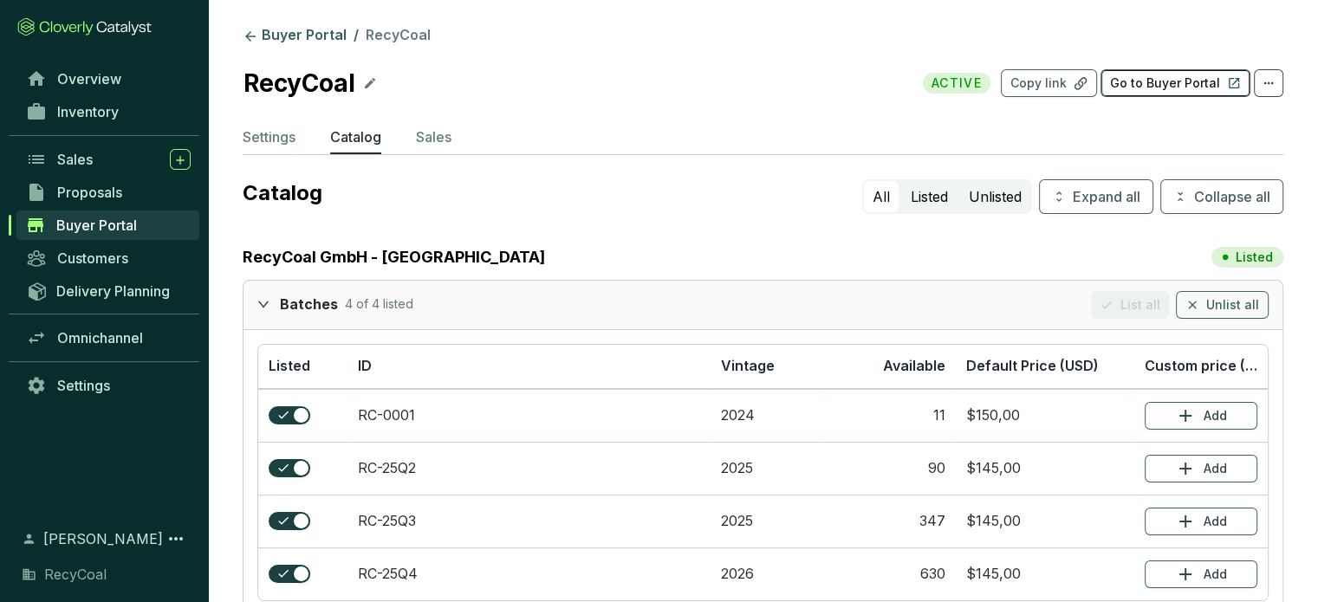
click at [1165, 70] on button "Go to Buyer Portal" at bounding box center [1176, 83] width 150 height 28
click at [94, 387] on span "Settings" at bounding box center [83, 385] width 53 height 17
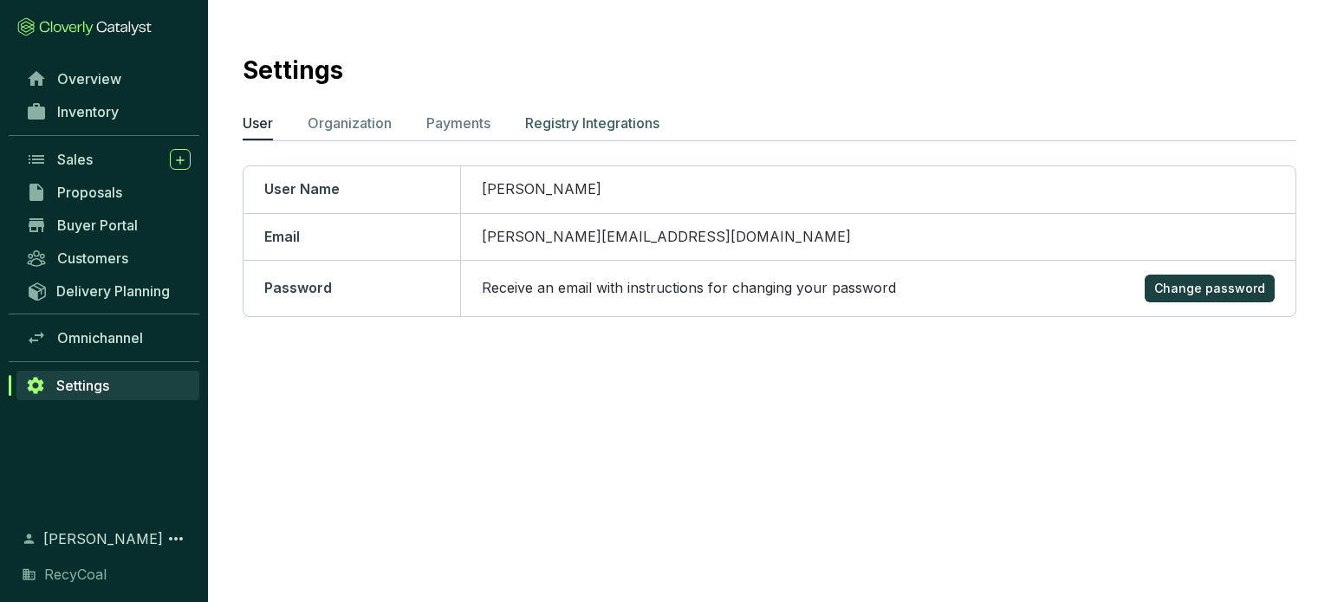
click at [565, 132] on p "Registry Integrations" at bounding box center [592, 123] width 134 height 21
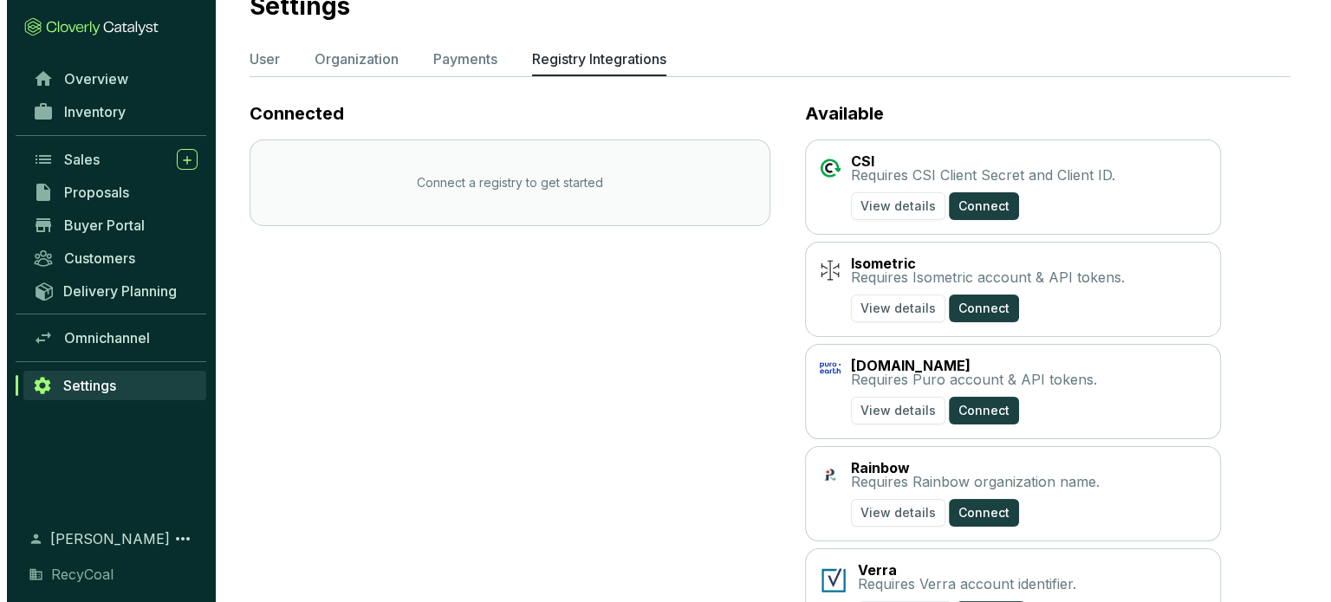
scroll to position [62, 0]
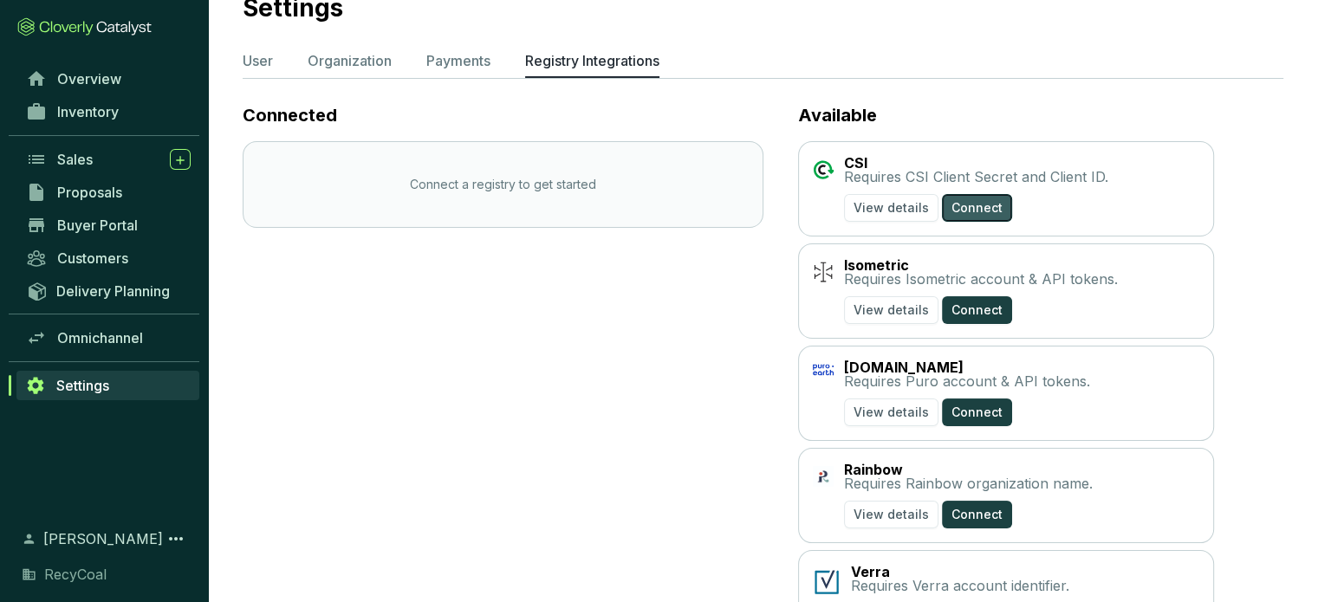
click at [984, 207] on span "Connect" at bounding box center [977, 207] width 51 height 17
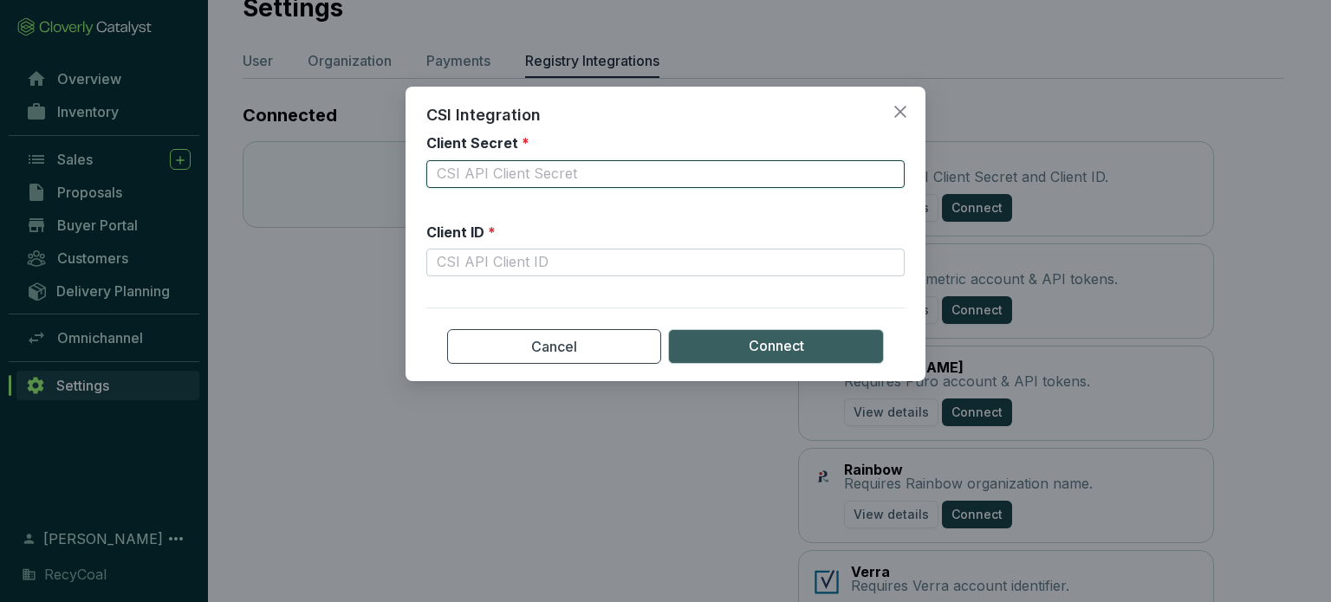
click at [702, 180] on input "Client Secret *" at bounding box center [665, 174] width 478 height 28
